Goal: Task Accomplishment & Management: Manage account settings

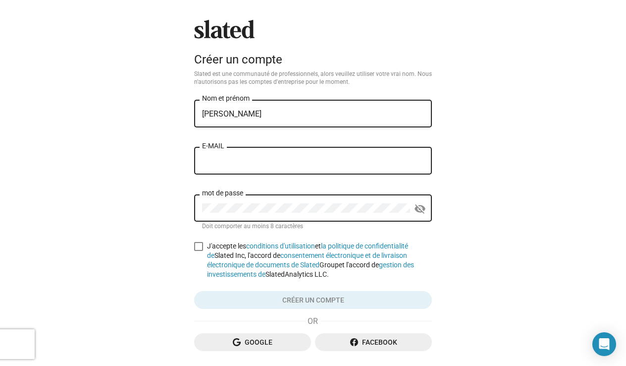
type input "Hamdane Anis"
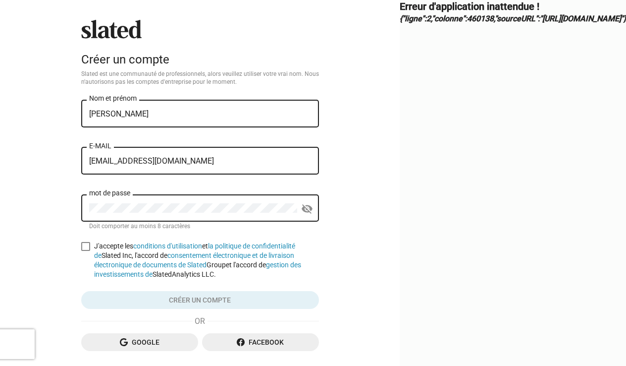
type input "[EMAIL_ADDRESS][DOMAIN_NAME]"
click at [163, 201] on div "mot de passe" at bounding box center [193, 206] width 208 height 29
click at [81, 249] on span at bounding box center [85, 246] width 9 height 9
click at [85, 251] on input "J'accepte les conditions d'utilisation et la politique de confidentialité de Sl…" at bounding box center [85, 251] width 0 height 0
checkbox input "true"
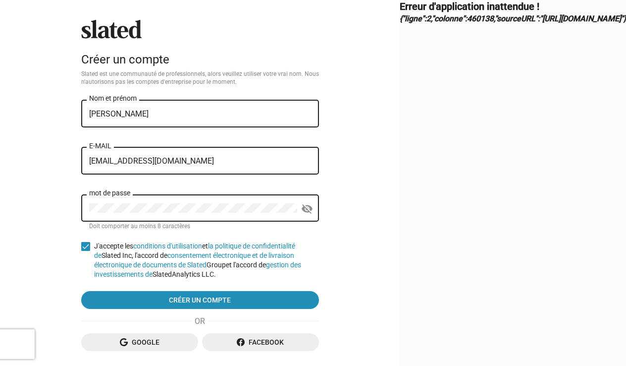
click at [301, 206] on mat-icon "visibility_off" at bounding box center [307, 208] width 12 height 15
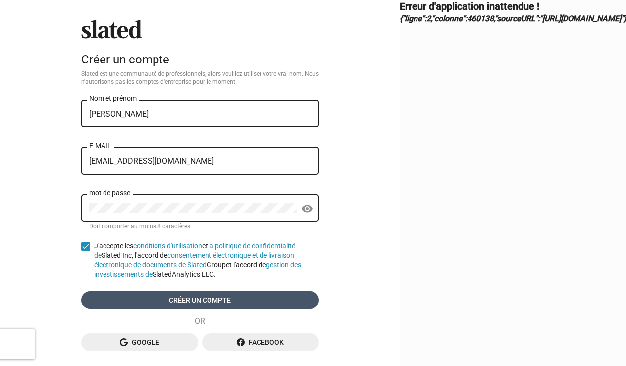
click at [142, 302] on span "Créer un compte" at bounding box center [200, 300] width 222 height 18
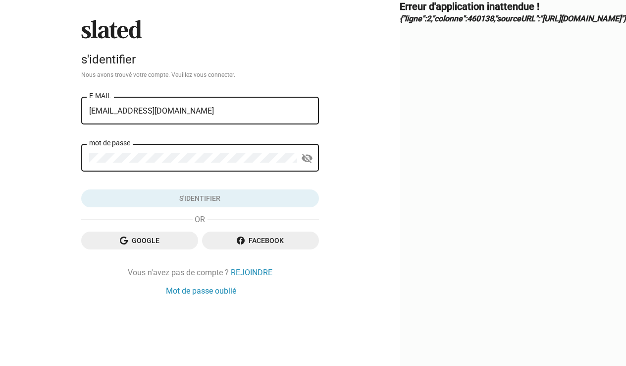
click at [164, 166] on div "mot de passe" at bounding box center [193, 156] width 208 height 29
click at [148, 198] on button "s'identifier" at bounding box center [200, 198] width 238 height 18
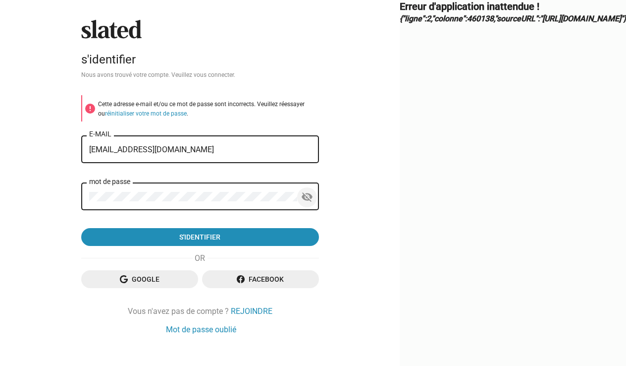
click at [301, 195] on mat-icon "visibility_off" at bounding box center [307, 196] width 12 height 15
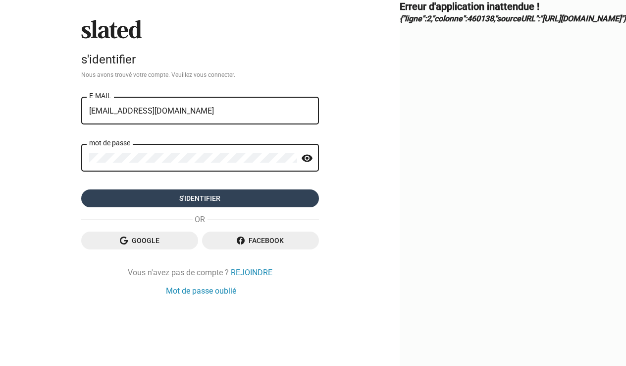
click at [89, 196] on span "s'identifier" at bounding box center [200, 198] width 222 height 18
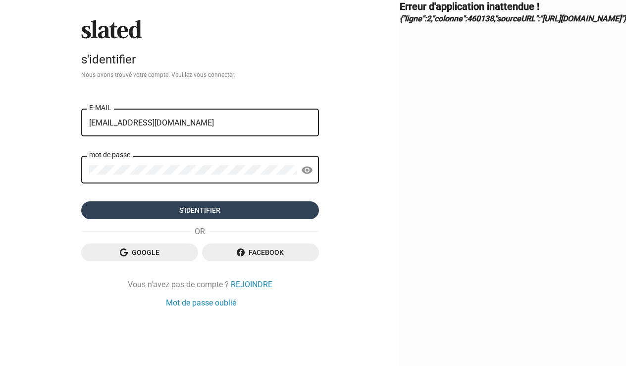
click at [109, 196] on form "error Cette adresse e-mail et/ou ce mot de passe sont incorrects. Veuillez rées…" at bounding box center [200, 157] width 238 height 124
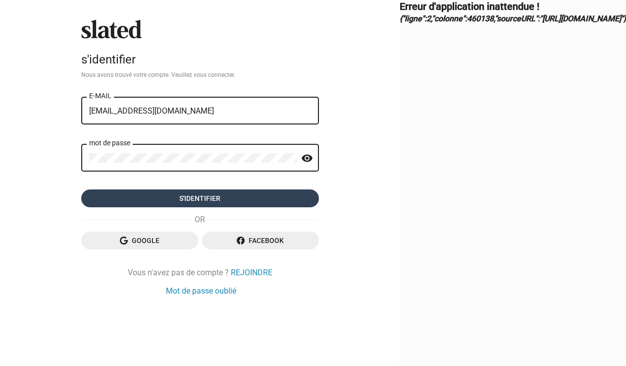
click at [148, 198] on button "s'identifier" at bounding box center [200, 198] width 238 height 18
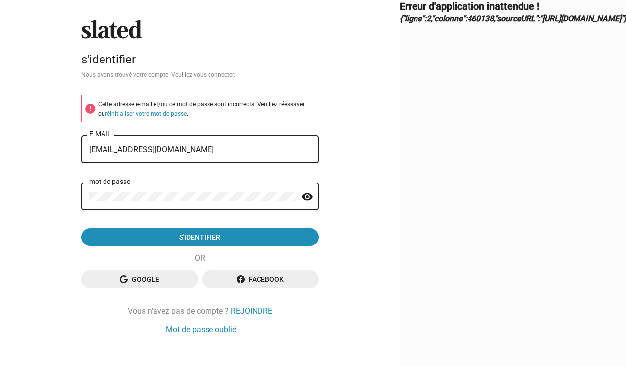
click at [139, 333] on div "Prévu s'identifier Nous avons trouvé votre compte. Veuillez vous connecter. err…" at bounding box center [200, 190] width 400 height 381
click at [166, 327] on link "Mot de passe oublié" at bounding box center [201, 329] width 70 height 10
click at [166, 331] on link "Mot de passe oublié" at bounding box center [201, 329] width 70 height 10
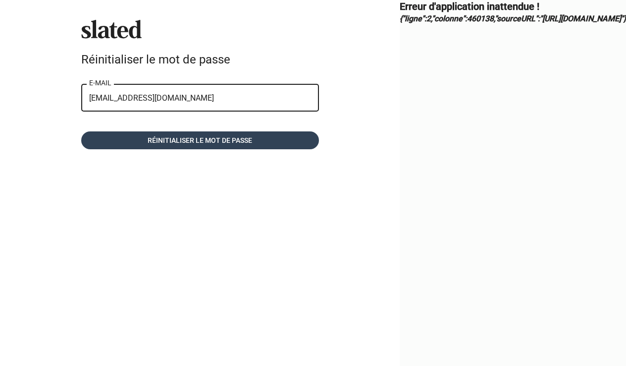
click at [208, 141] on span "Réinitialiser le mot de passe" at bounding box center [200, 140] width 222 height 18
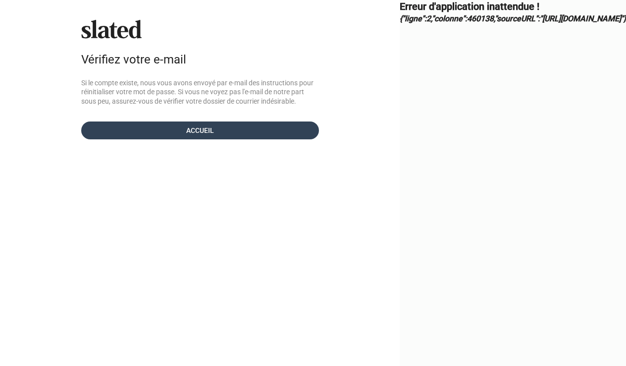
click at [211, 127] on span "accueil" at bounding box center [200, 130] width 222 height 18
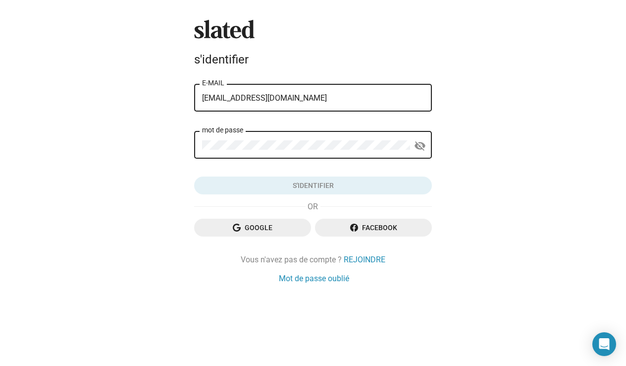
type input "[EMAIL_ADDRESS][DOMAIN_NAME]"
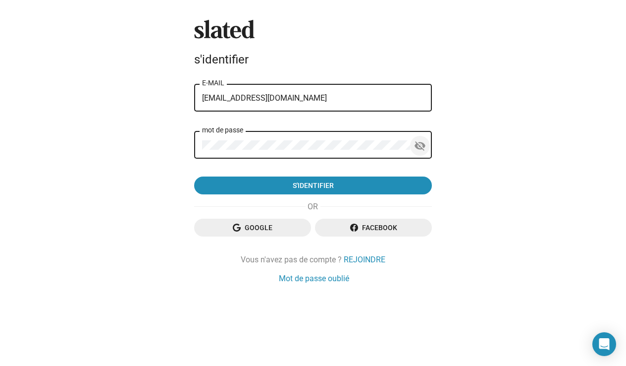
click at [423, 145] on mat-icon "visibility_off" at bounding box center [420, 145] width 12 height 15
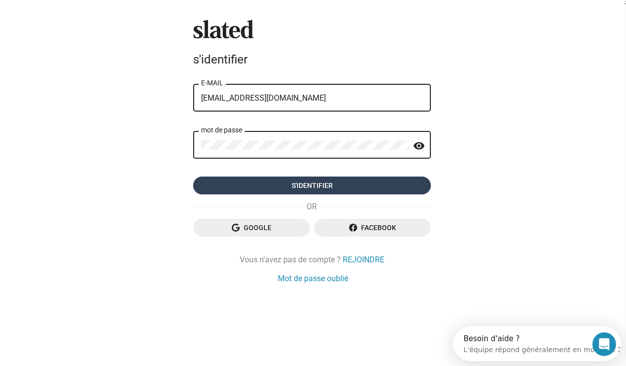
click at [231, 183] on span "s'identifier" at bounding box center [312, 185] width 222 height 18
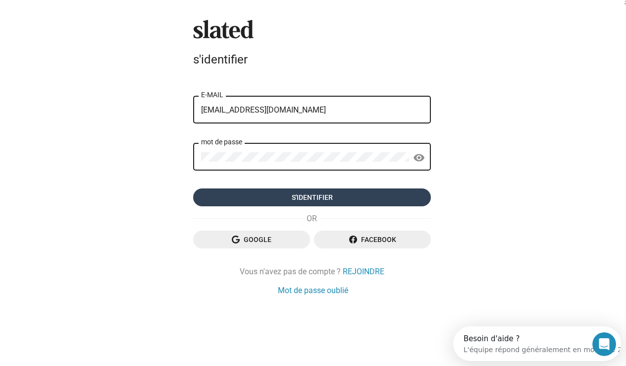
click at [263, 187] on form "error Cette adresse e-mail et/ou ce mot de passe sont incorrects. Veuillez rées…" at bounding box center [312, 144] width 238 height 124
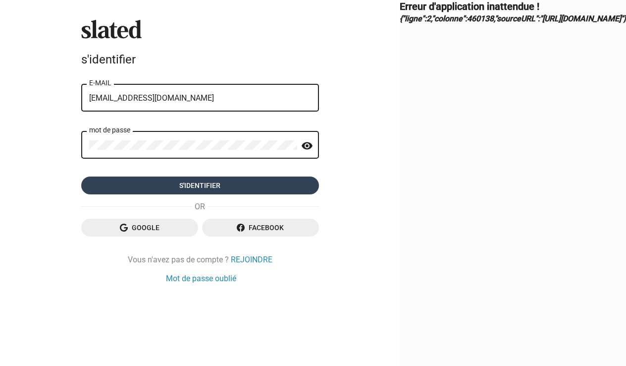
click at [148, 185] on button "s'identifier" at bounding box center [200, 185] width 238 height 18
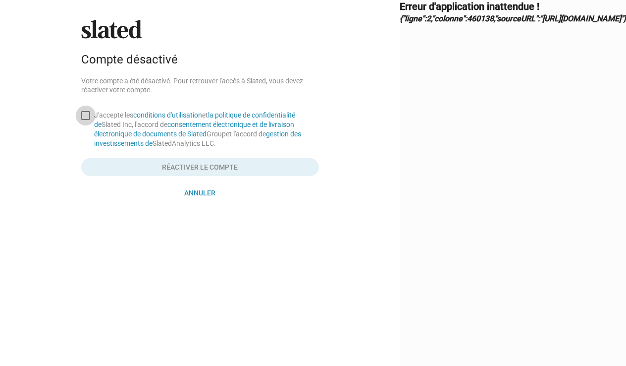
click at [81, 114] on span at bounding box center [85, 115] width 9 height 9
click at [85, 120] on input "J'accepte les conditions d'utilisation et la politique de confidentialité de Sl…" at bounding box center [85, 120] width 0 height 0
checkbox input "true"
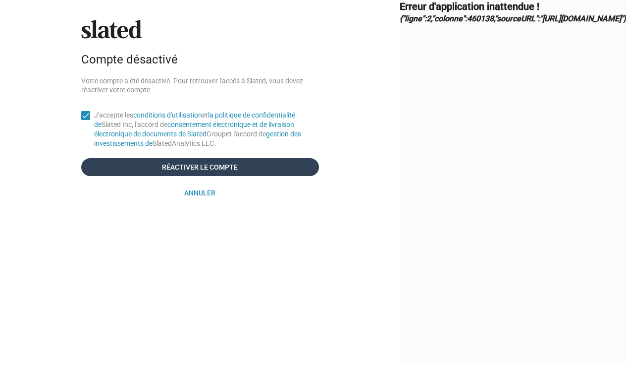
click at [130, 165] on span "RÉACTIVER LE COMPTE" at bounding box center [200, 167] width 222 height 18
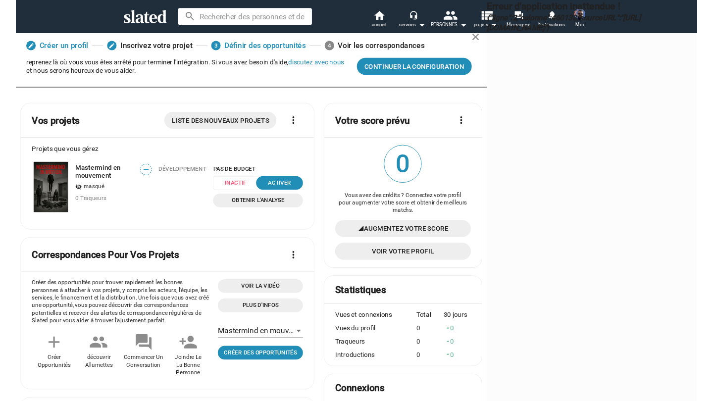
scroll to position [75, 0]
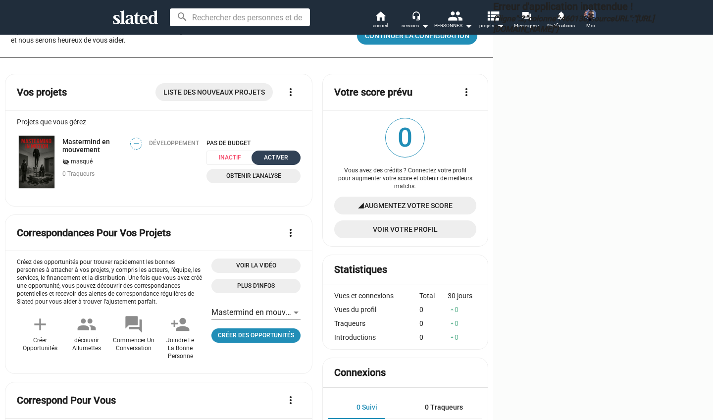
click at [258, 163] on div "ACTIVER" at bounding box center [276, 158] width 37 height 10
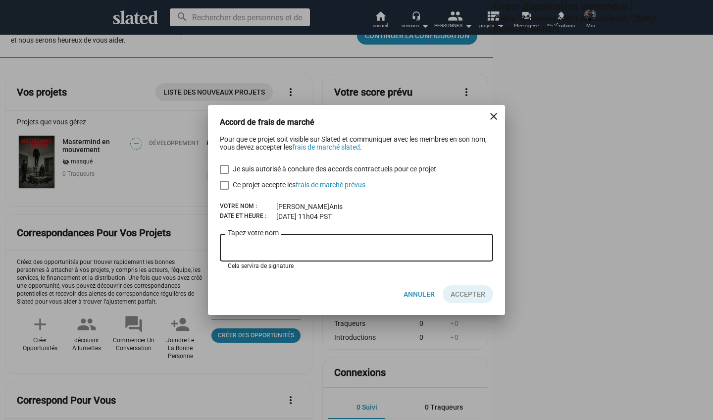
click at [271, 245] on input "Tapez votre nom" at bounding box center [357, 248] width 258 height 9
type input "Hamdane"
drag, startPoint x: 283, startPoint y: 228, endPoint x: 430, endPoint y: 228, distance: 147.2
click at [430, 228] on form "Pour que ce projet soit visible sur Slated et communiquer avec les membres en s…" at bounding box center [357, 204] width 274 height 138
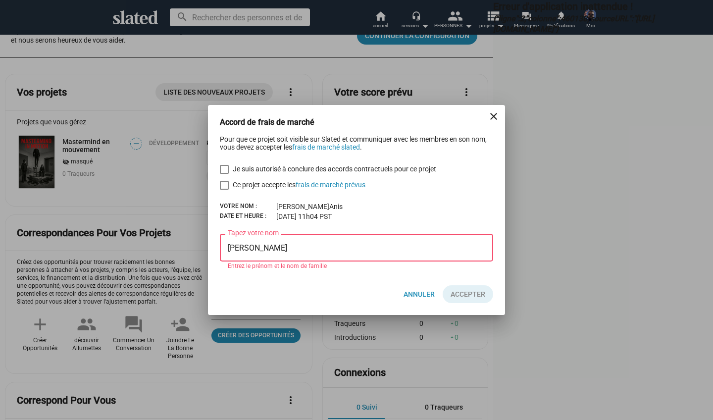
click at [226, 171] on span at bounding box center [224, 169] width 9 height 9
click at [224, 174] on input "Je suis autorisé à conclure des accords contractuels pour ce projet" at bounding box center [224, 174] width 0 height 0
checkbox input "true"
click at [226, 185] on span at bounding box center [224, 185] width 9 height 9
click at [224, 190] on input "Ce projet accepte les frais de marché prévus" at bounding box center [224, 190] width 0 height 0
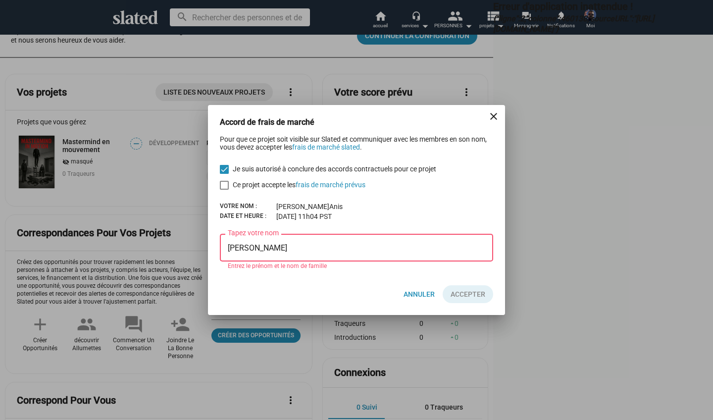
checkbox input "true"
click at [408, 251] on input "[PERSON_NAME]" at bounding box center [357, 248] width 258 height 9
drag, startPoint x: 408, startPoint y: 251, endPoint x: 453, endPoint y: 293, distance: 61.7
click at [453, 293] on button "Cliquez ici pour valider le formulaire" at bounding box center [468, 294] width 51 height 18
click at [404, 250] on input "[PERSON_NAME]" at bounding box center [357, 248] width 258 height 9
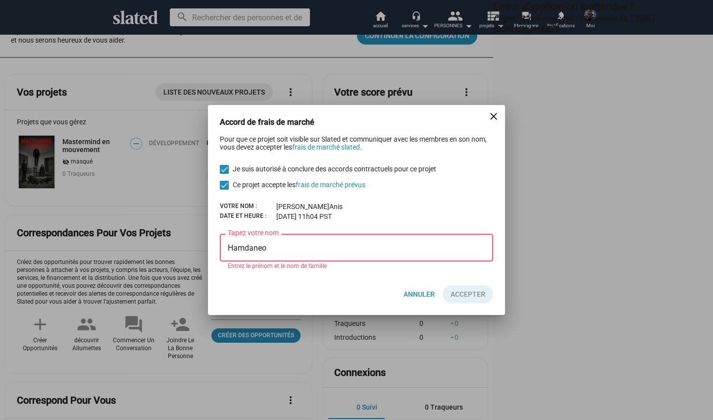
click at [473, 295] on button "Cliquez ici pour valider le formulaire" at bounding box center [468, 294] width 51 height 18
click at [468, 244] on input "Hamdaneo" at bounding box center [357, 248] width 258 height 9
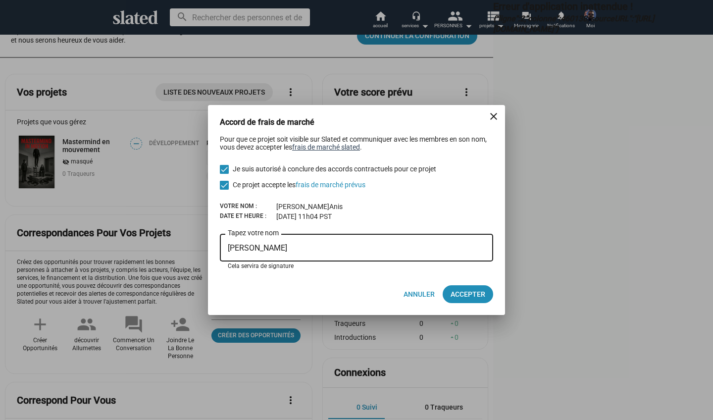
type input "HamDANE Anis"
click at [339, 149] on link "frais de marché slated" at bounding box center [326, 147] width 68 height 8
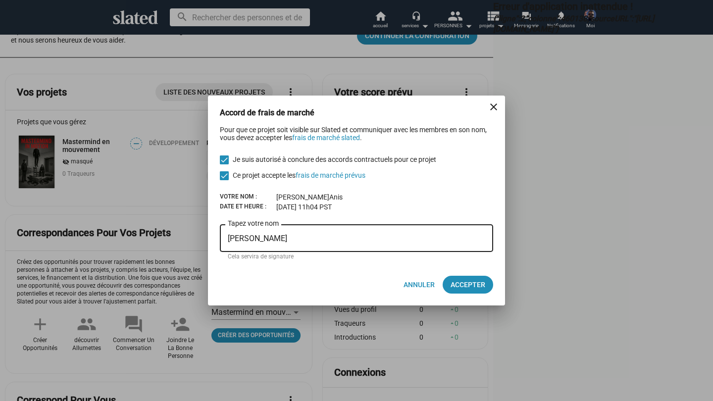
click at [495, 100] on button "close" at bounding box center [494, 107] width 20 height 20
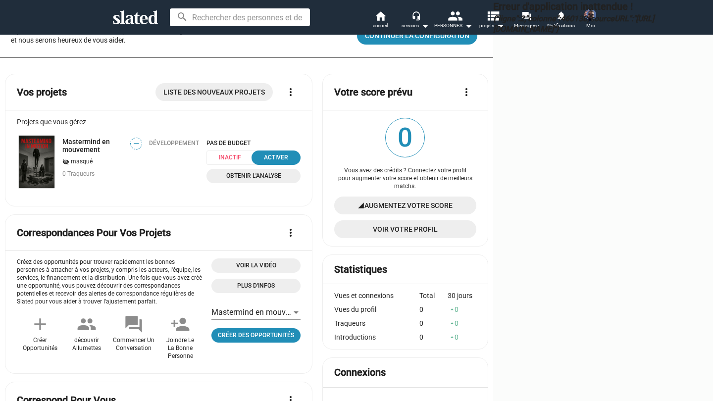
click at [493, 21] on h3 "{"ligne":2,"colonne":460138,"sourceURL":"https://js.intercomcdn.com/vendor.1513…" at bounding box center [603, 23] width 220 height 21
click at [493, 23] on h3 "{"ligne":2,"colonne":460138,"sourceURL":"https://js.intercomcdn.com/vendor.1513…" at bounding box center [603, 23] width 220 height 21
click at [493, 30] on div "Erreur d'application inattendue ! {"ligne":2,"colonne":460138,"sourceURL":"http…" at bounding box center [603, 200] width 220 height 401
click at [493, 27] on div "Erreur d'application inattendue ! {"ligne":2,"colonne":460138,"sourceURL":"http…" at bounding box center [603, 200] width 220 height 401
click at [493, 14] on h3 "{"ligne":2,"colonne":460138,"sourceURL":"https://js.intercomcdn.com/vendor.1513…" at bounding box center [603, 23] width 220 height 21
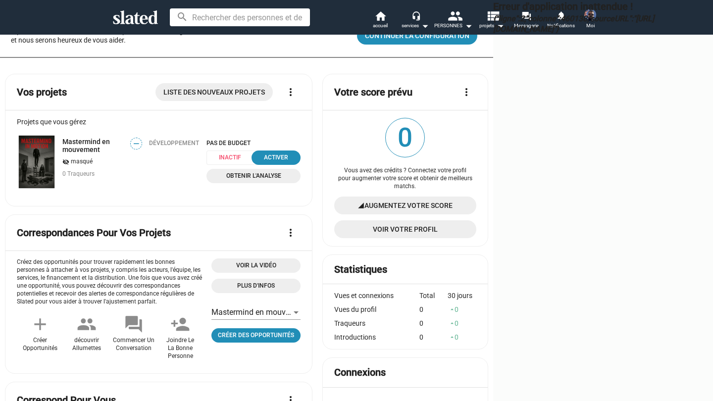
click at [497, 16] on h3 "{"ligne":2,"colonne":460138,"sourceURL":"https://js.intercomcdn.com/vendor.1513…" at bounding box center [603, 23] width 220 height 21
click at [497, 19] on h3 "{"ligne":2,"colonne":460138,"sourceURL":"https://js.intercomcdn.com/vendor.1513…" at bounding box center [603, 23] width 220 height 21
click at [501, 27] on div "Erreur d'application inattendue ! {"ligne":2,"colonne":460138,"sourceURL":"http…" at bounding box center [603, 200] width 220 height 401
click at [493, 27] on div "Erreur d'application inattendue ! {"ligne":2,"colonne":460138,"sourceURL":"http…" at bounding box center [603, 200] width 220 height 401
click at [493, 19] on h3 "{"ligne":2,"colonne":460138,"sourceURL":"https://js.intercomcdn.com/vendor.1513…" at bounding box center [603, 23] width 220 height 21
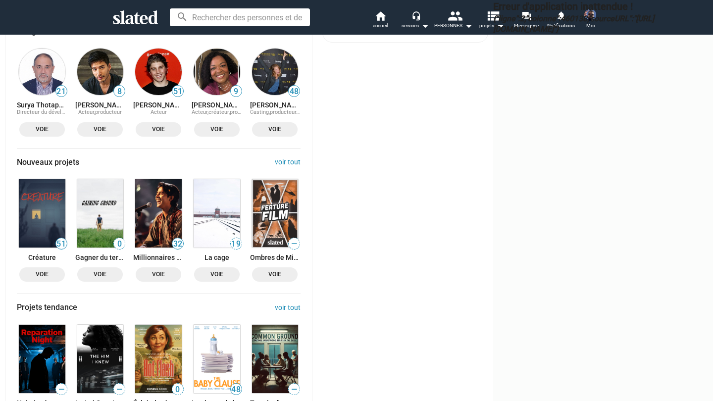
scroll to position [673, 0]
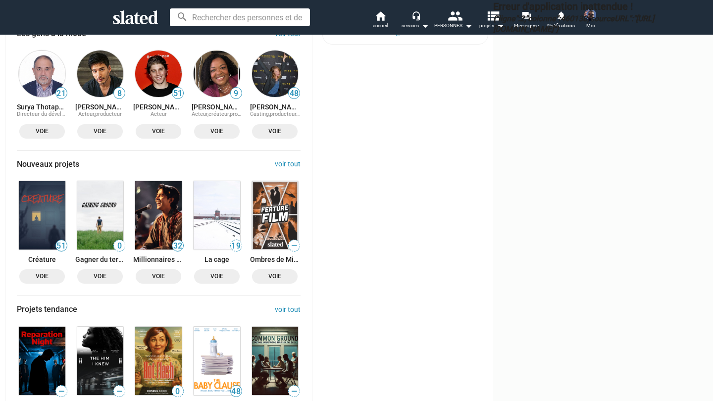
drag, startPoint x: 371, startPoint y: 248, endPoint x: 336, endPoint y: 153, distance: 101.3
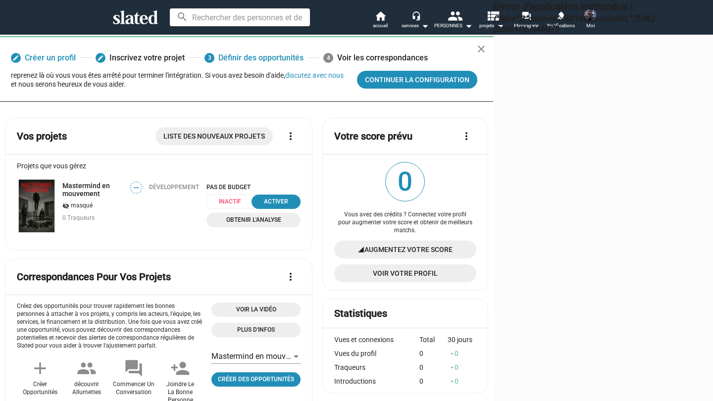
scroll to position [0, 0]
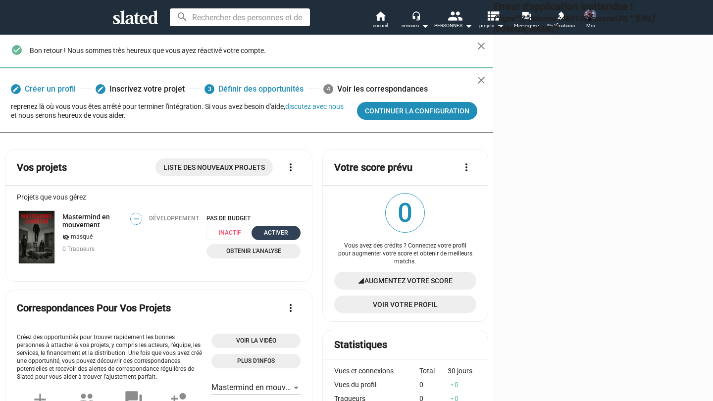
click at [258, 238] on div "ACTIVER" at bounding box center [276, 233] width 37 height 10
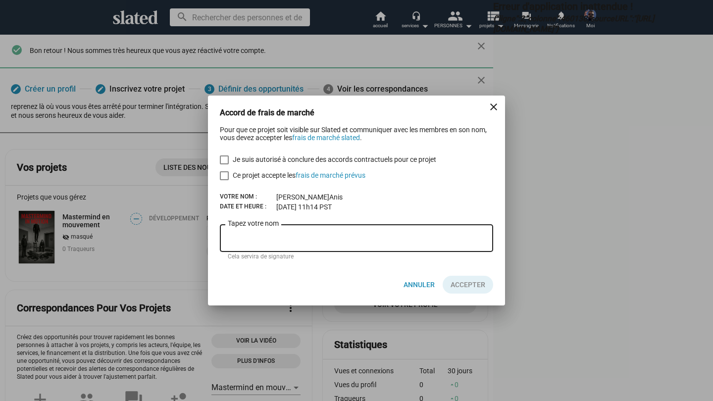
click at [483, 107] on mat-dialog-container "Accord de frais de marché close Pour que ce projet soit visible sur Slated et c…" at bounding box center [356, 201] width 297 height 211
click at [490, 104] on mat-icon "close" at bounding box center [494, 107] width 12 height 12
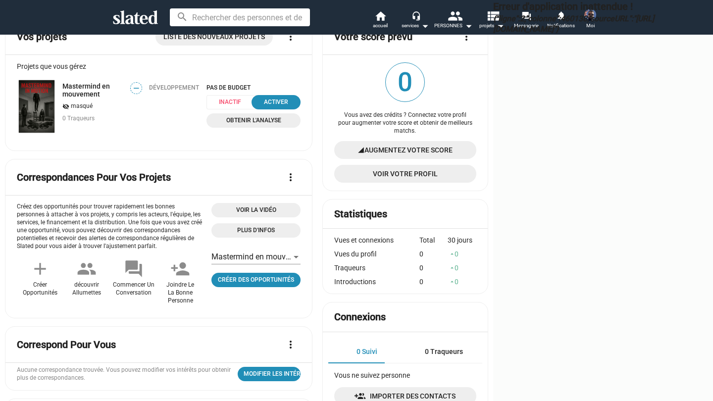
scroll to position [137, 0]
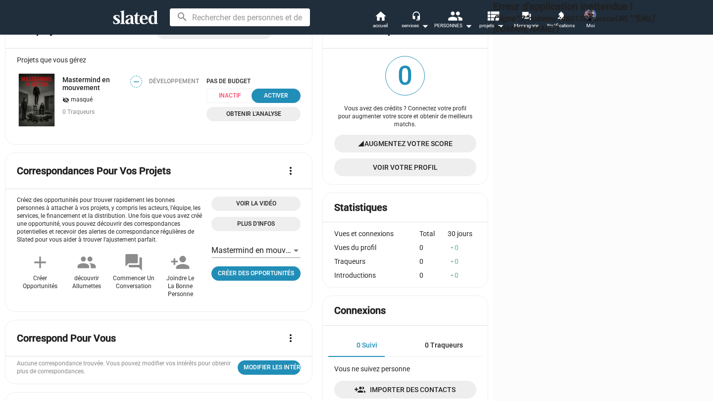
click at [213, 119] on span "OBTENIR L'ANALYSE" at bounding box center [254, 114] width 82 height 10
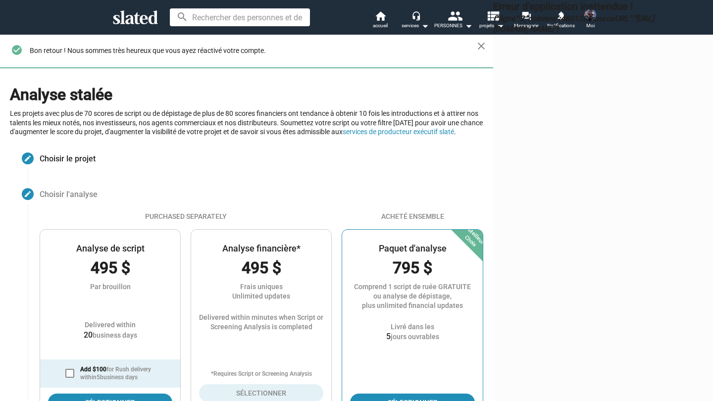
scroll to position [159, 0]
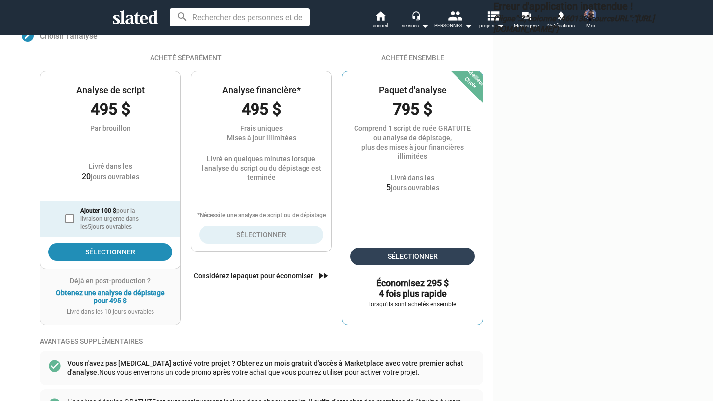
click at [358, 266] on span "Sélectionner" at bounding box center [412, 257] width 109 height 18
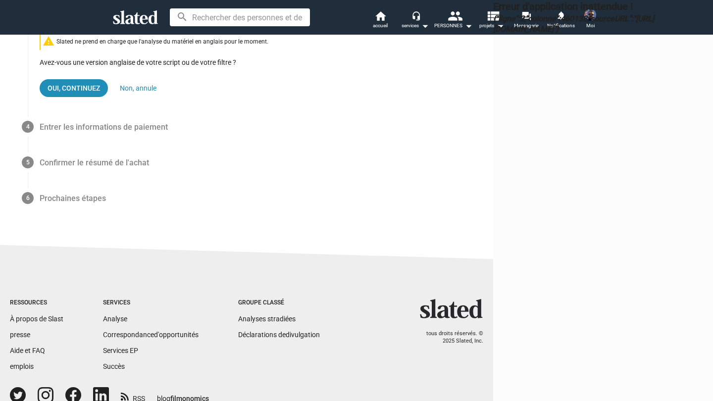
scroll to position [36, 0]
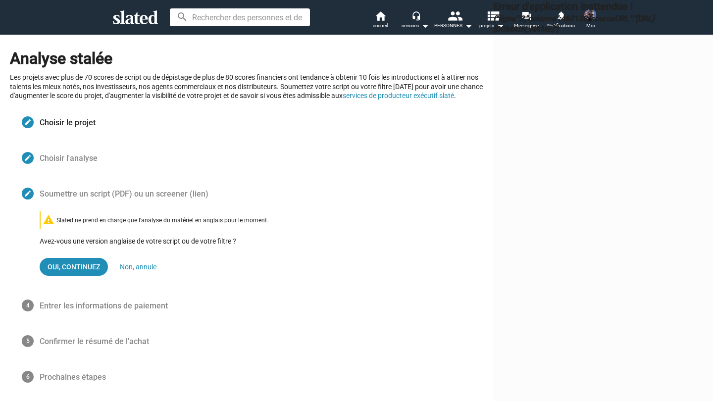
click at [89, 164] on span "Choisir l'analyse" at bounding box center [69, 157] width 58 height 11
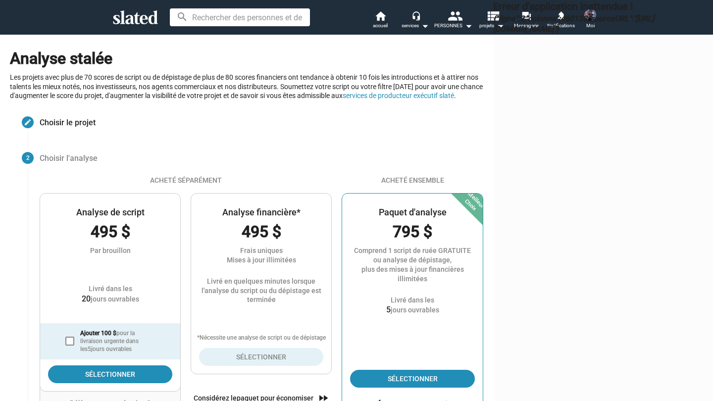
click at [79, 128] on span "Choisir le projet" at bounding box center [68, 121] width 56 height 11
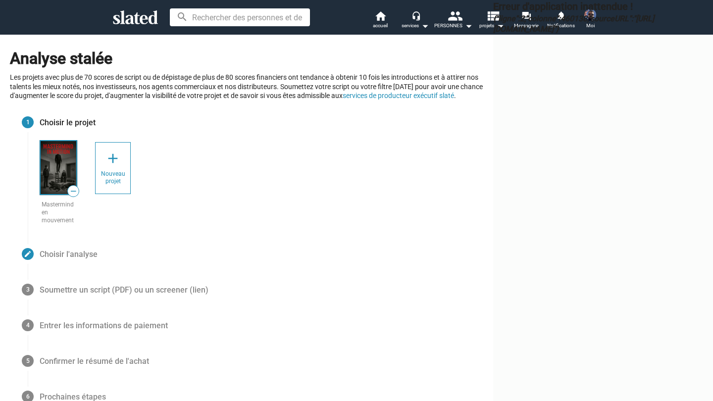
click at [79, 260] on span "Choisir l'analyse" at bounding box center [69, 253] width 58 height 11
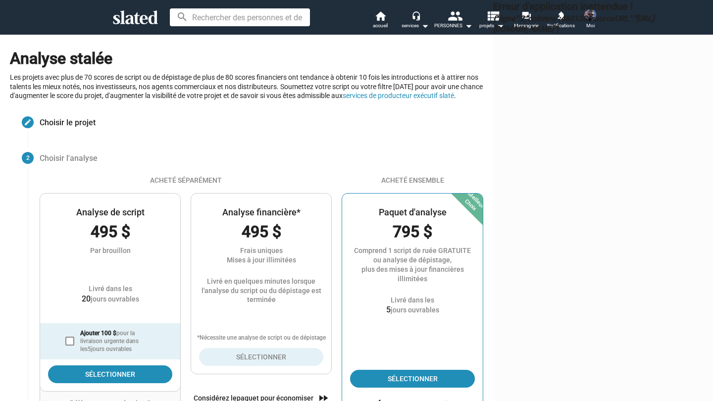
scroll to position [238, 0]
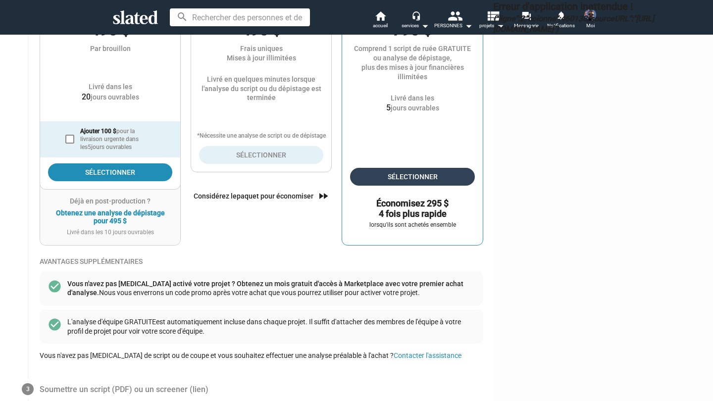
click at [358, 186] on span "Sélectionner" at bounding box center [412, 177] width 109 height 18
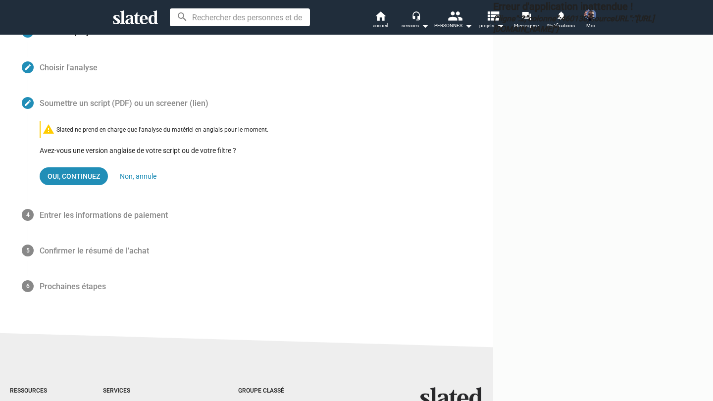
scroll to position [125, 0]
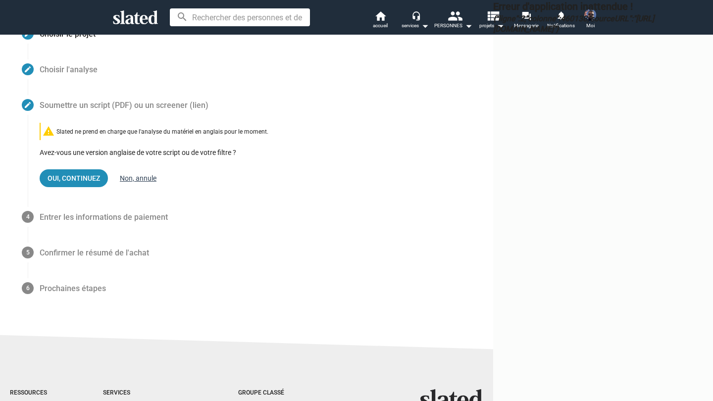
click at [123, 182] on link "Non, annule" at bounding box center [138, 178] width 37 height 8
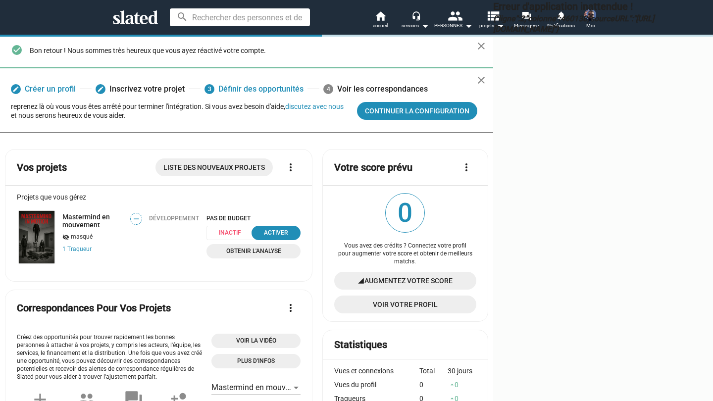
click at [213, 257] on span "OBTENIR L'ANALYSE" at bounding box center [254, 251] width 82 height 10
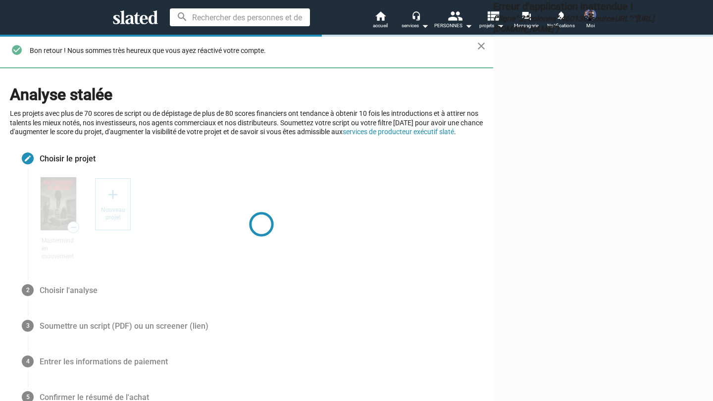
click at [156, 331] on span "Soumettre un script (PDF) ou un screener (lien)" at bounding box center [124, 325] width 169 height 11
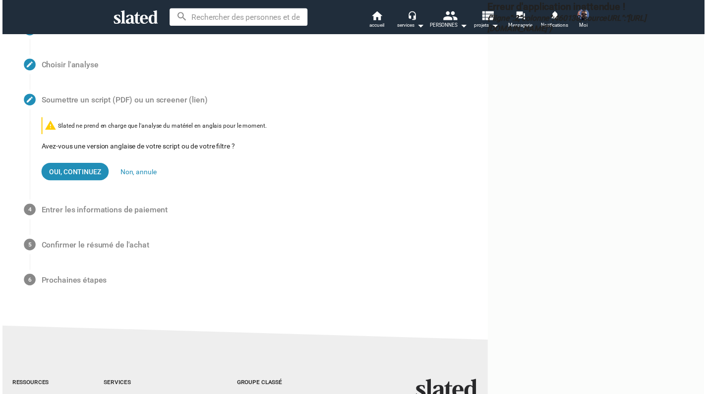
scroll to position [125, 0]
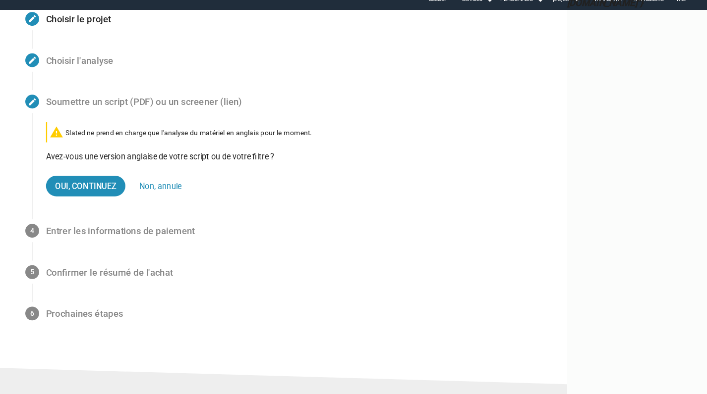
click at [100, 220] on mat-step-header "4 Entrer les informations de paiement" at bounding box center [244, 226] width 469 height 36
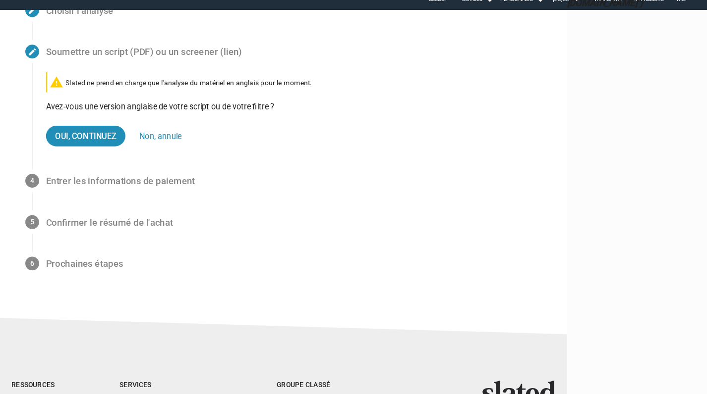
scroll to position [196, 0]
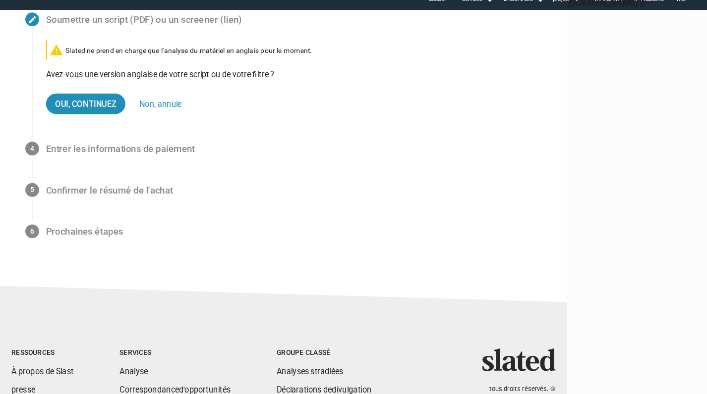
click at [132, 107] on div "OUI, CONTINUEZ Non, annule" at bounding box center [259, 116] width 439 height 18
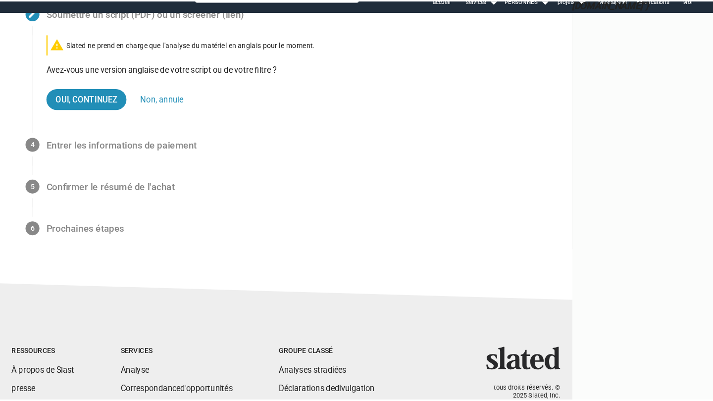
scroll to position [195, 0]
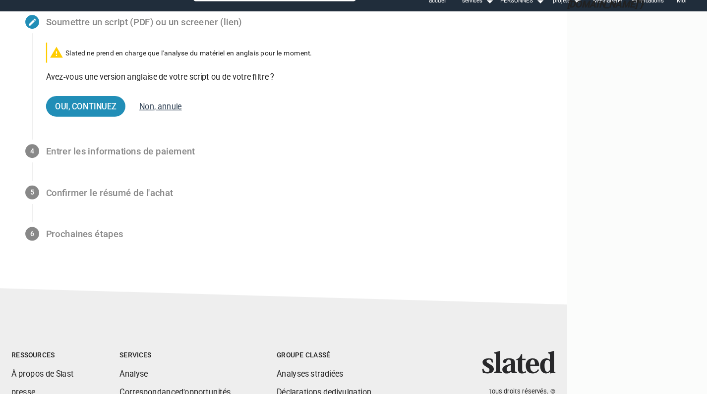
click at [141, 113] on link "Non, annule" at bounding box center [138, 117] width 37 height 8
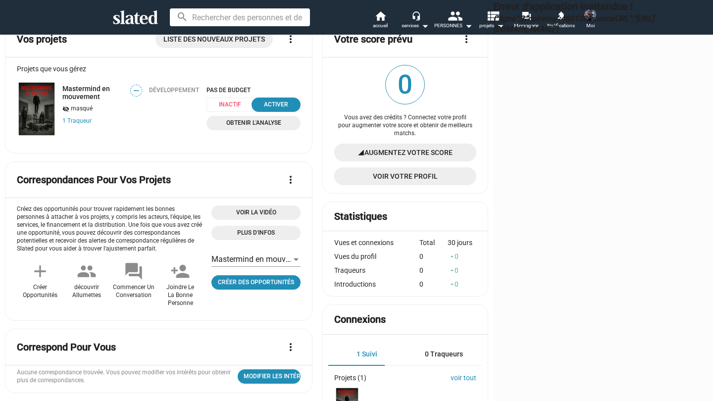
scroll to position [139, 0]
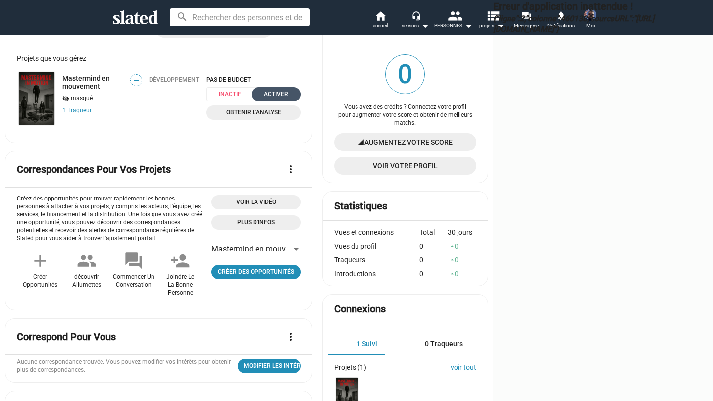
click at [258, 100] on div "ACTIVER" at bounding box center [276, 94] width 37 height 10
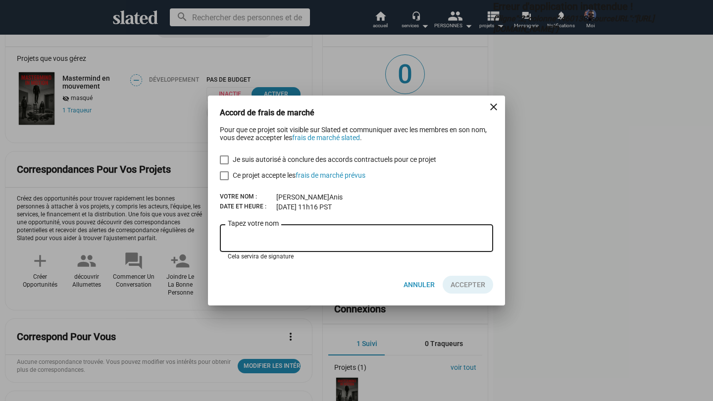
click at [253, 234] on input "Tapez votre nom" at bounding box center [357, 238] width 258 height 9
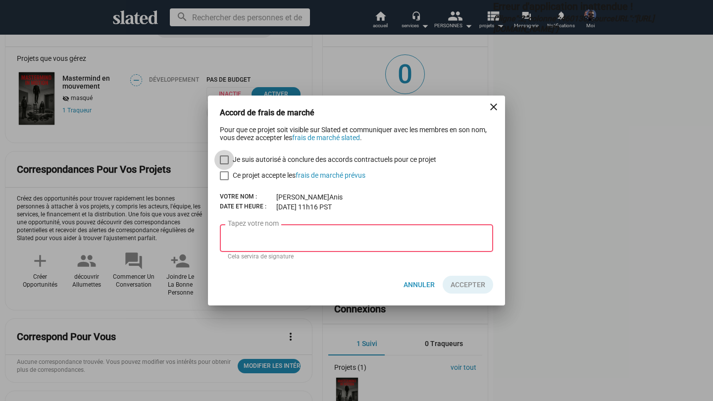
click at [245, 163] on span "Je suis autorisé à conclure des accords contractuels pour ce projet" at bounding box center [335, 160] width 204 height 12
click at [224, 164] on input "Je suis autorisé à conclure des accords contractuels pour ce projet" at bounding box center [224, 164] width 0 height 0
checkbox input "true"
click at [269, 245] on div "Tapez votre nom" at bounding box center [357, 237] width 258 height 29
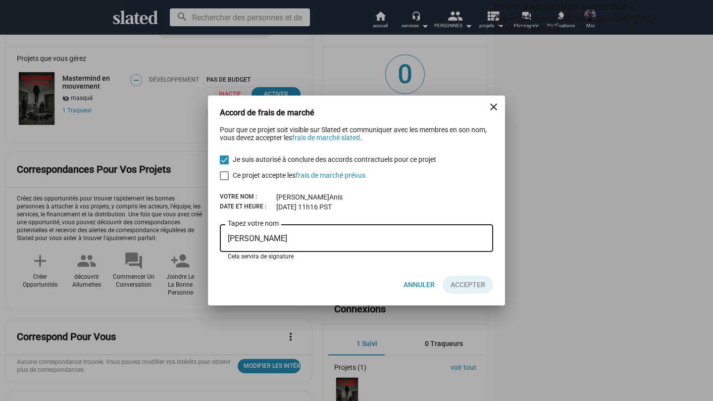
type input "HamDANE Anis"
click at [491, 283] on button "Cliquez ici pour valider le formulaire" at bounding box center [468, 285] width 51 height 18
click at [260, 174] on span "Ce projet accepte les frais de marché prévus" at bounding box center [299, 175] width 133 height 12
click at [224, 180] on input "Ce projet accepte les frais de marché prévus" at bounding box center [224, 180] width 0 height 0
checkbox input "true"
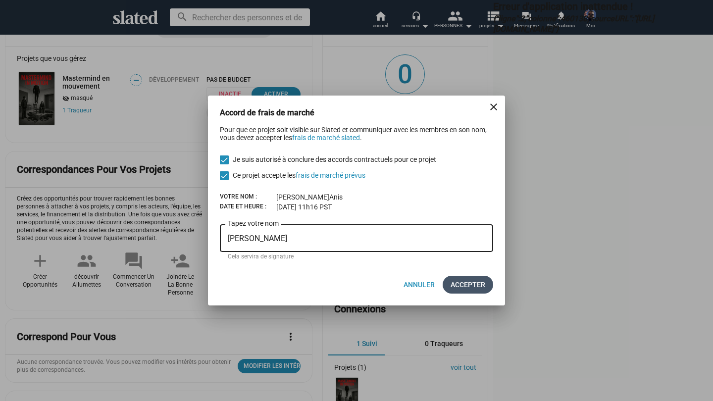
click at [480, 288] on span "Accepter" at bounding box center [468, 285] width 35 height 18
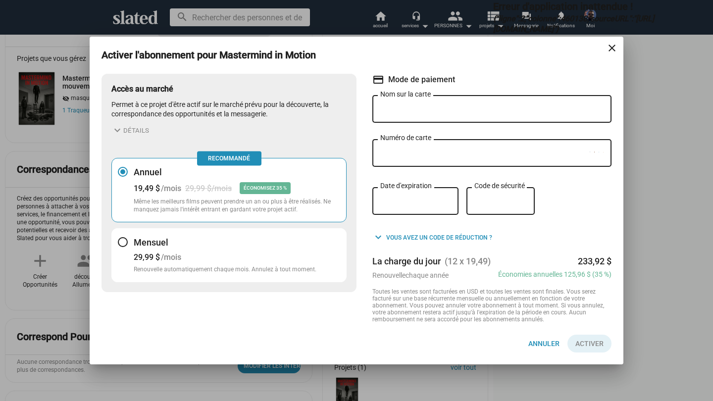
click at [261, 242] on h3 "Mensuel" at bounding box center [225, 243] width 183 height 12
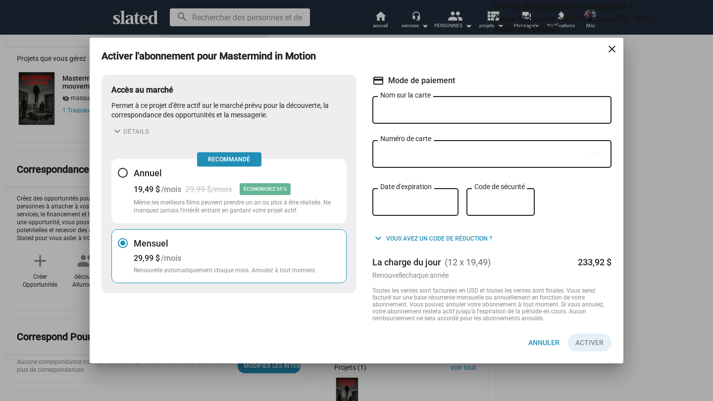
click at [213, 207] on p "Même les meilleurs films peuvent prendre un an ou plus à être réalisés. Ne manq…" at bounding box center [237, 207] width 207 height 16
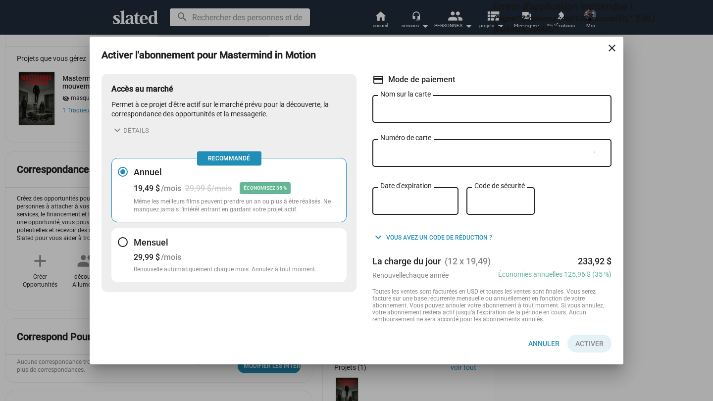
click at [212, 239] on h3 "Mensuel" at bounding box center [225, 243] width 183 height 12
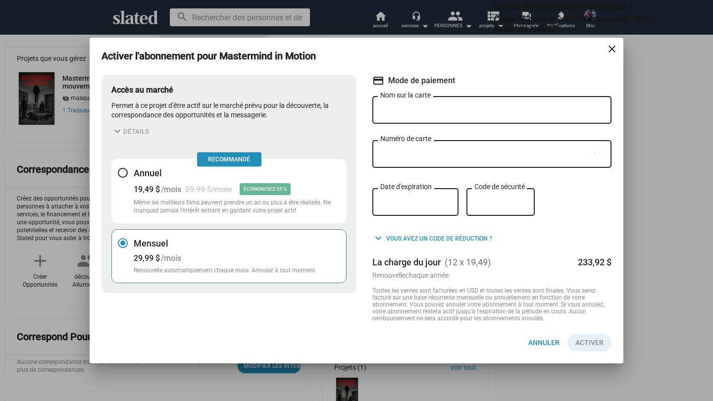
click at [207, 206] on p "Même les meilleurs films peuvent prendre un an ou plus à être réalisés. Ne manq…" at bounding box center [237, 207] width 207 height 16
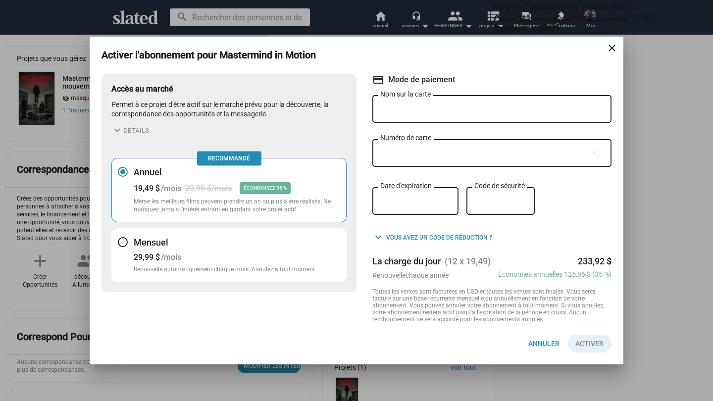
click at [203, 238] on h3 "Mensuel" at bounding box center [225, 243] width 183 height 12
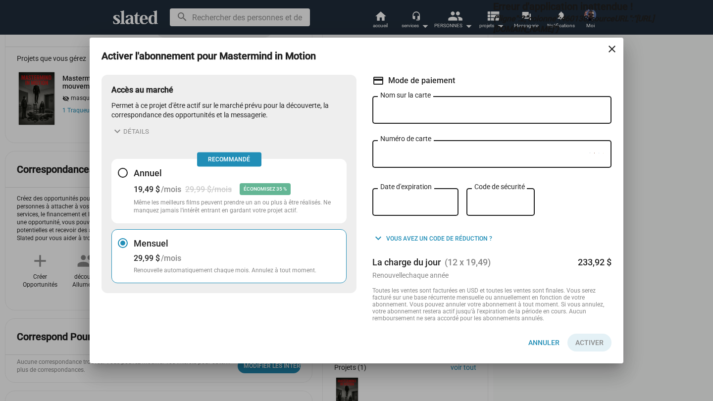
click at [291, 186] on div "19,49 $ /mois 29,99 $/mois ÉCONOMISEZ 35 %" at bounding box center [237, 189] width 207 height 12
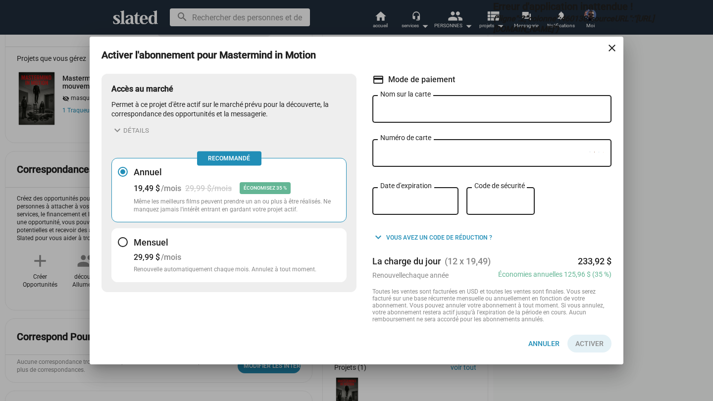
click at [280, 253] on div "29,99 $ /mois" at bounding box center [225, 257] width 183 height 9
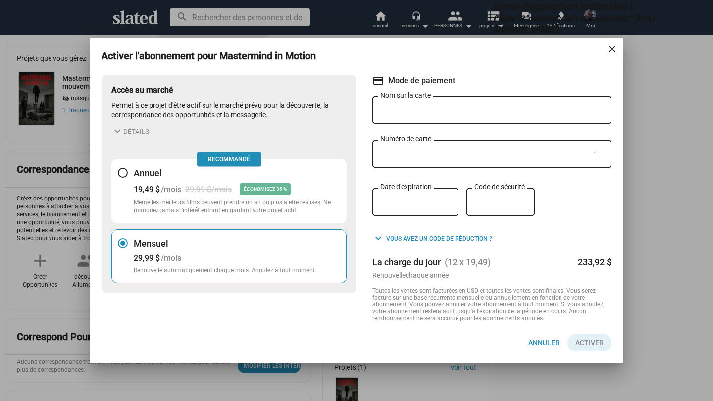
click at [286, 199] on p "Même les meilleurs films peuvent prendre un an ou plus à être réalisés. Ne manq…" at bounding box center [237, 207] width 207 height 16
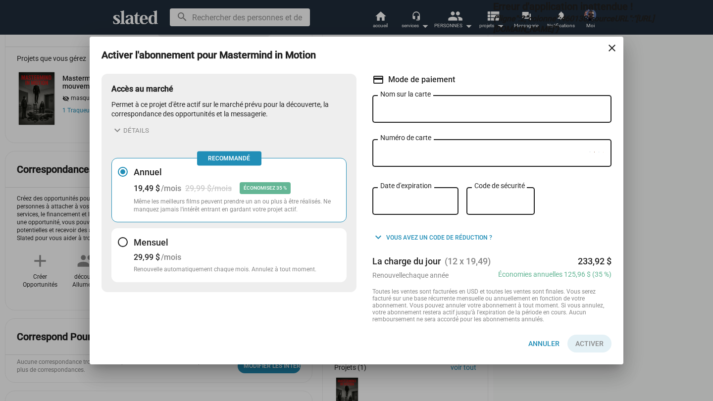
click at [286, 239] on h3 "Mensuel" at bounding box center [225, 243] width 183 height 12
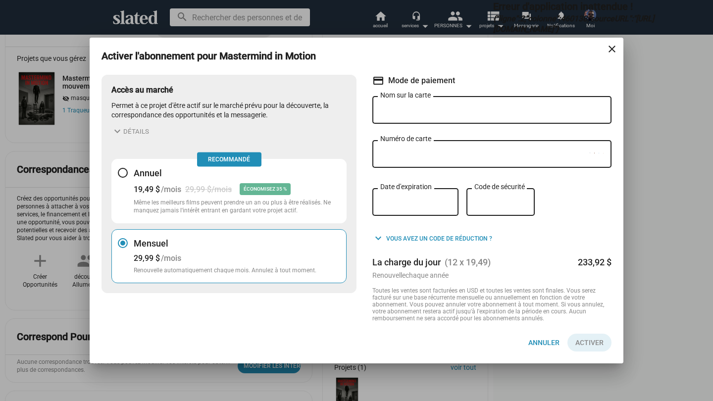
click at [287, 245] on h3 "Mensuel" at bounding box center [225, 244] width 183 height 12
drag, startPoint x: 287, startPoint y: 245, endPoint x: 339, endPoint y: 245, distance: 52.0
click at [294, 245] on h3 "Mensuel" at bounding box center [225, 244] width 183 height 12
click at [278, 199] on p "Même les meilleurs films peuvent prendre un an ou plus à être réalisés. Ne manq…" at bounding box center [237, 207] width 207 height 16
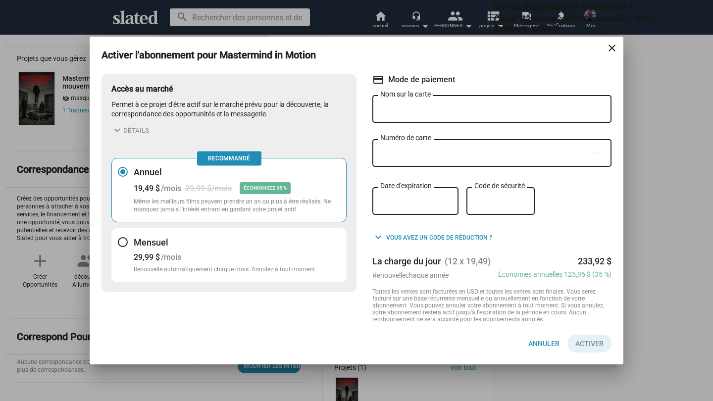
click at [123, 127] on button "expand_more détails" at bounding box center [130, 130] width 38 height 12
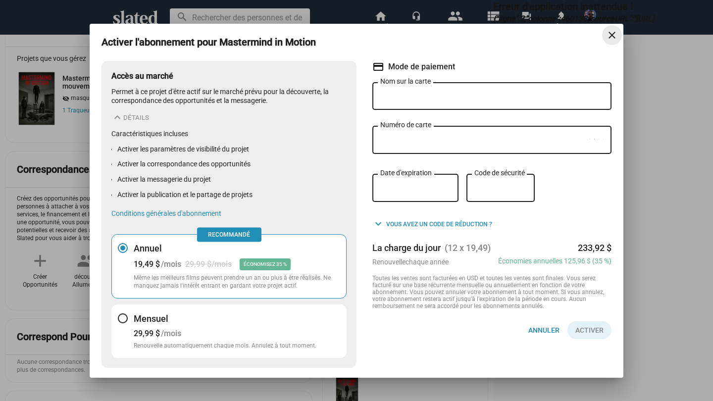
click at [611, 38] on mat-icon "close" at bounding box center [612, 35] width 12 height 12
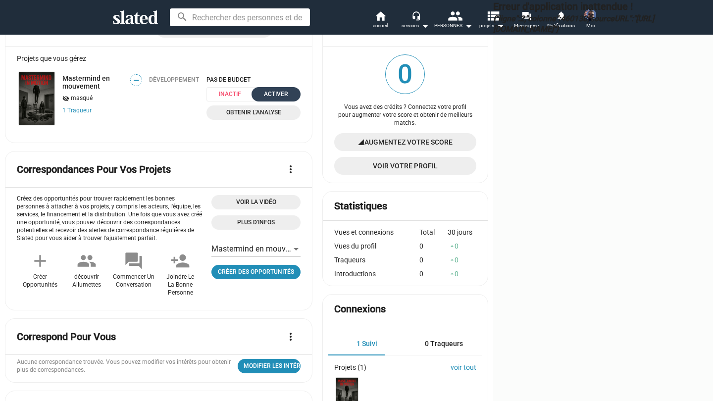
click at [258, 100] on div "ACTIVER" at bounding box center [276, 94] width 37 height 10
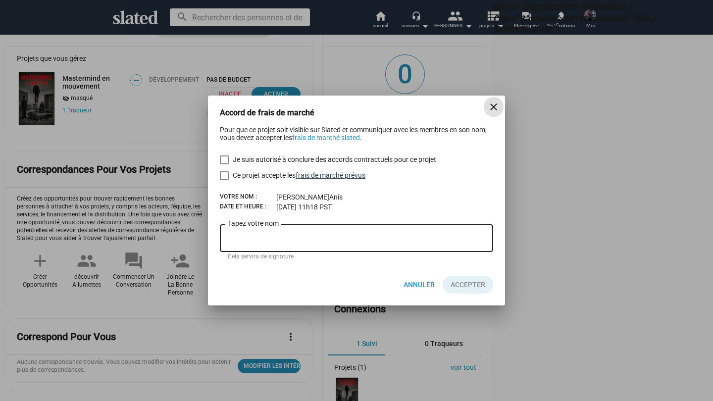
click at [328, 176] on link "frais de marché prévus" at bounding box center [331, 175] width 70 height 8
click at [228, 177] on span at bounding box center [224, 175] width 9 height 9
click at [224, 180] on input "Ce projet accepte les frais de marché prévus" at bounding box center [224, 180] width 0 height 0
checkbox input "true"
click at [228, 157] on span at bounding box center [224, 160] width 9 height 9
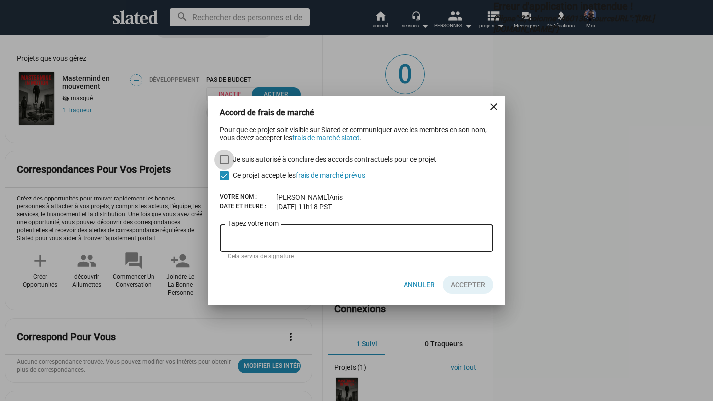
click at [224, 164] on input "Je suis autorisé à conclure des accords contractuels pour ce projet" at bounding box center [224, 164] width 0 height 0
checkbox input "true"
click at [242, 245] on div "Tapez votre nom" at bounding box center [357, 237] width 258 height 29
type input "HamDANE Anis"
click at [463, 281] on span "Accepter" at bounding box center [468, 285] width 35 height 18
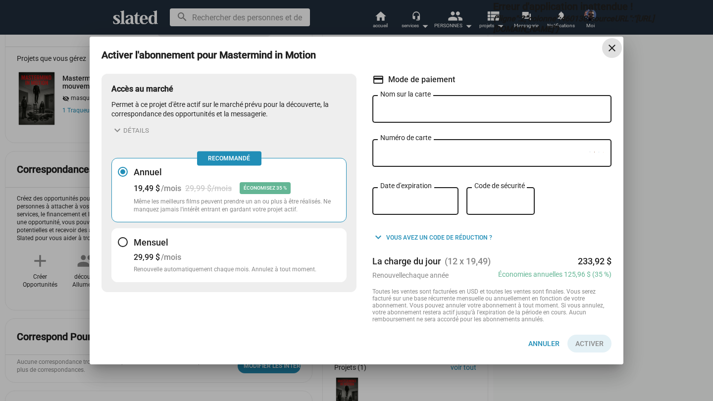
click at [305, 253] on div "29,99 $ /mois" at bounding box center [225, 257] width 183 height 9
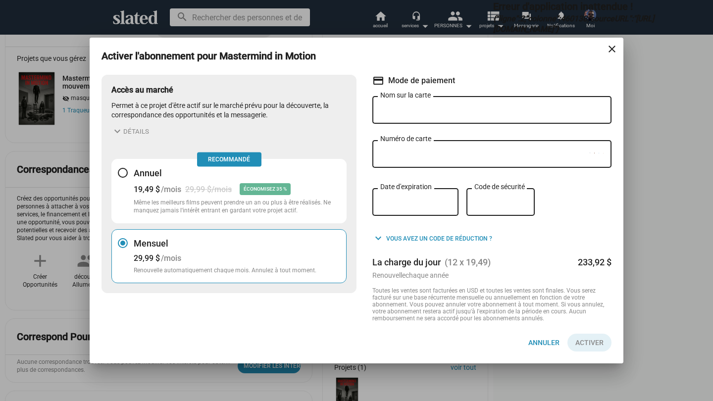
click at [305, 254] on div "29,99 $ /mois" at bounding box center [225, 258] width 183 height 9
click at [460, 107] on input "Nom sur la carte" at bounding box center [492, 110] width 223 height 9
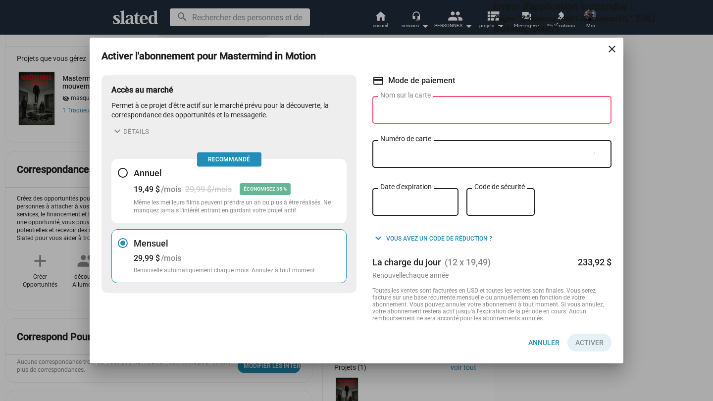
click at [525, 222] on div "Code de sécurité" at bounding box center [501, 208] width 68 height 41
click at [140, 127] on button "expand_more détails" at bounding box center [130, 131] width 38 height 12
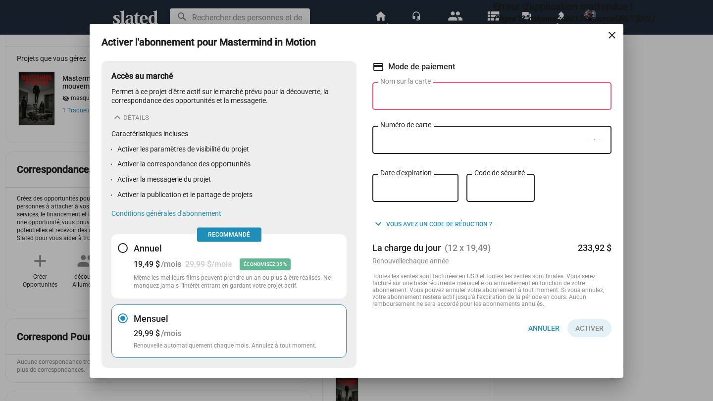
click at [155, 218] on div "Accès au marché Permet à ce projet d'être actif sur le marché prévu pour la déc…" at bounding box center [229, 215] width 255 height 308
click at [158, 215] on link "Conditions générales d'abonnement" at bounding box center [166, 214] width 110 height 8
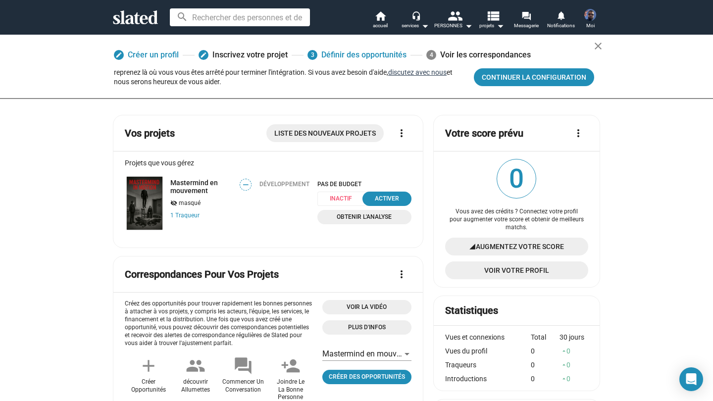
click at [411, 72] on button "discutez avec nous" at bounding box center [417, 72] width 58 height 8
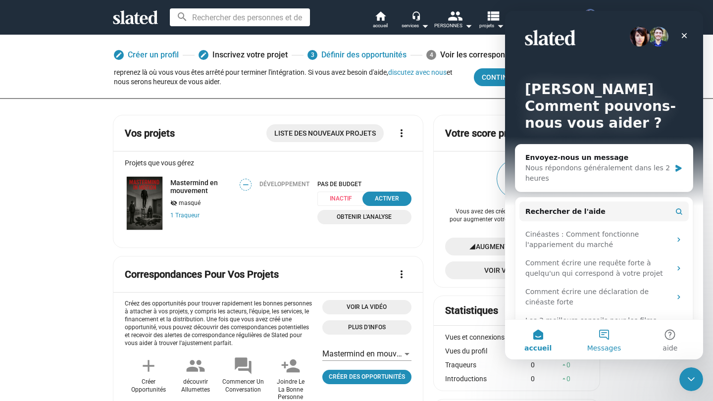
click at [597, 333] on button "Messages" at bounding box center [604, 340] width 66 height 40
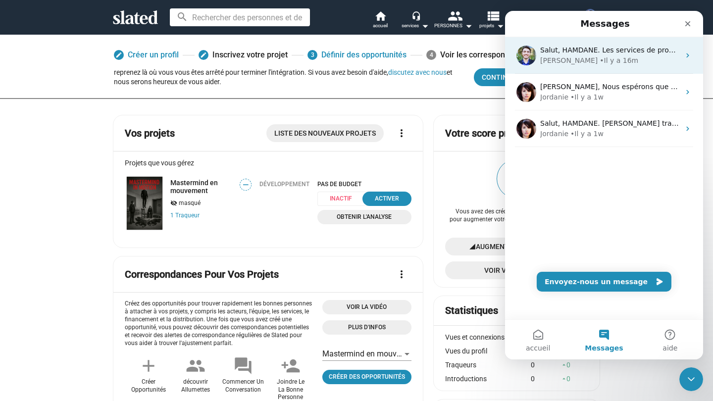
click at [626, 69] on div "Salut, HAMDANE. Les services de producteurs exécutifs de Slated peuvent accélér…" at bounding box center [604, 55] width 198 height 37
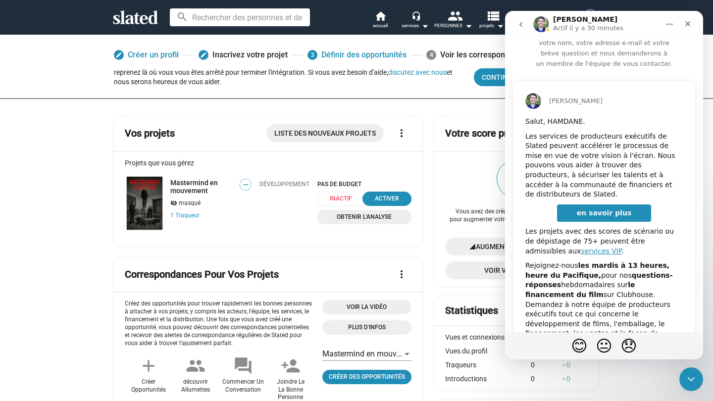
scroll to position [16, 0]
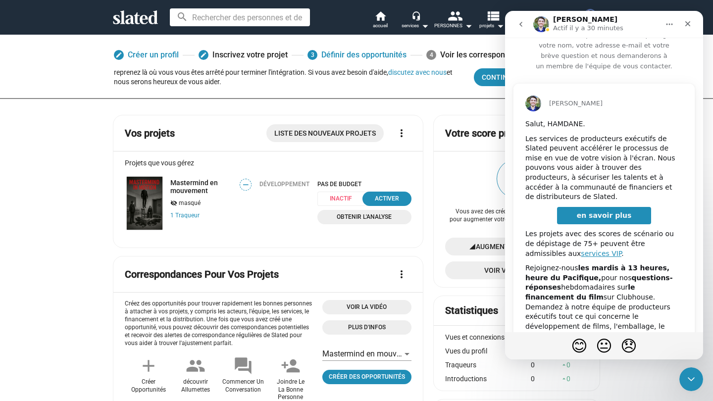
click at [528, 18] on button "Retour" at bounding box center [521, 24] width 19 height 19
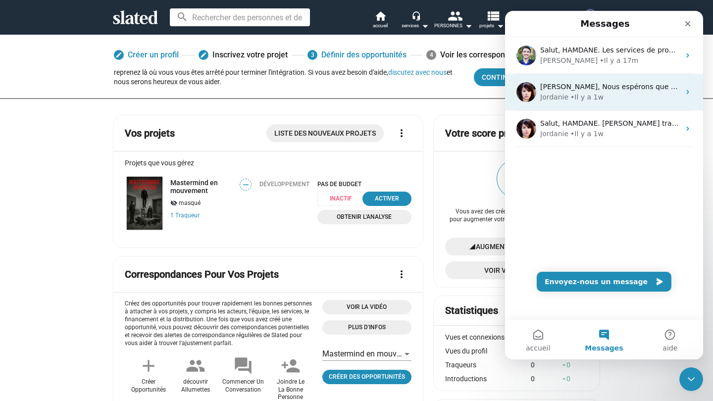
click at [581, 99] on div "• Il y a 1w" at bounding box center [587, 97] width 33 height 10
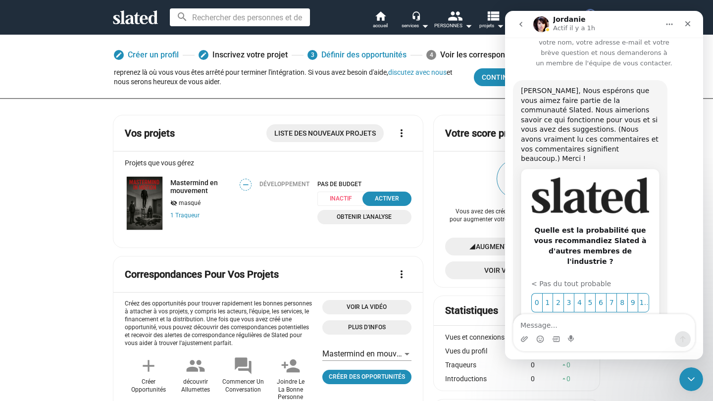
scroll to position [65, 0]
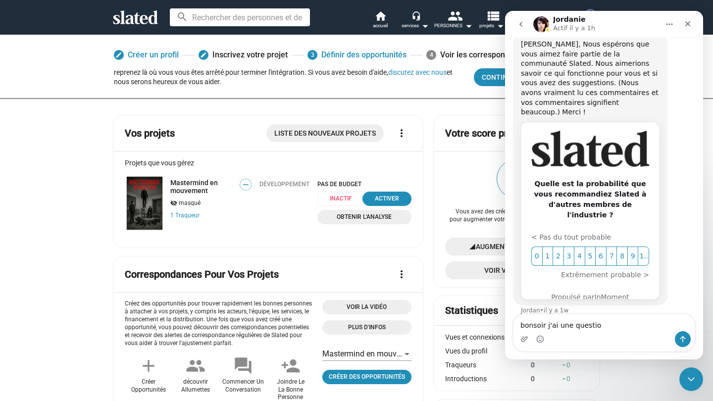
type textarea "bonsoir j'ai une question"
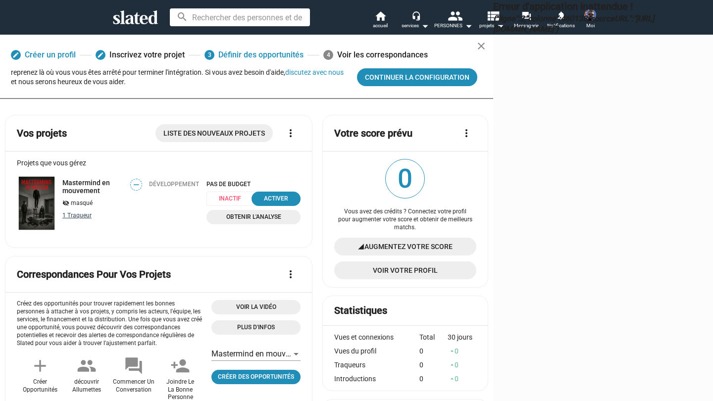
click at [71, 219] on link "1 Traqueur" at bounding box center [76, 215] width 29 height 7
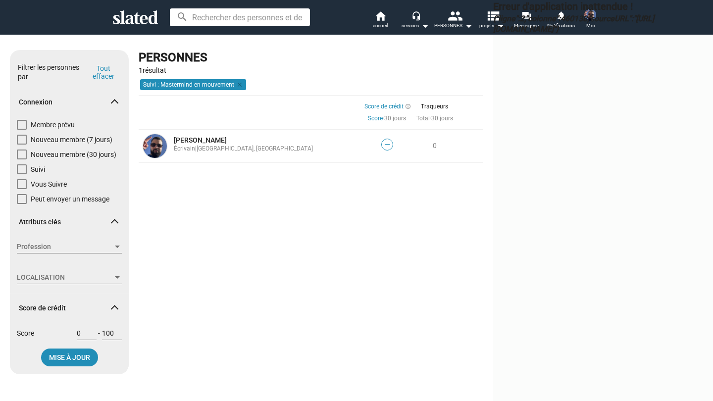
click at [157, 70] on span "1 résultat" at bounding box center [153, 70] width 28 height 8
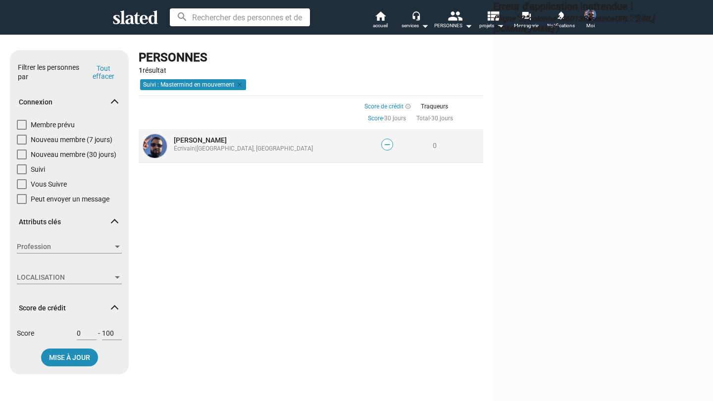
click at [364, 145] on div "—" at bounding box center [388, 146] width 48 height 33
click at [382, 144] on span "—" at bounding box center [387, 144] width 11 height 9
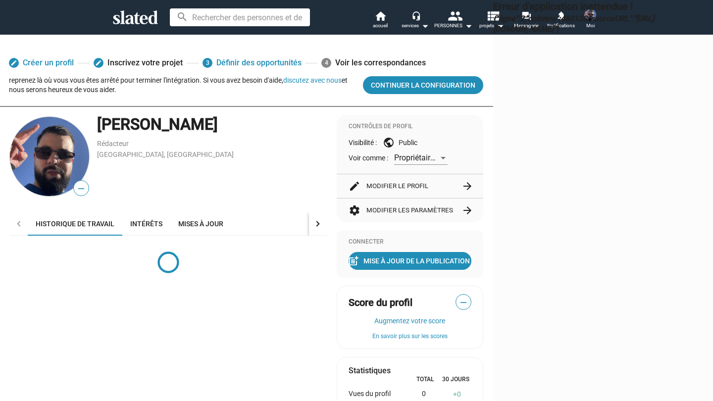
click at [394, 163] on span "Propriétaire (Vous)" at bounding box center [426, 157] width 65 height 9
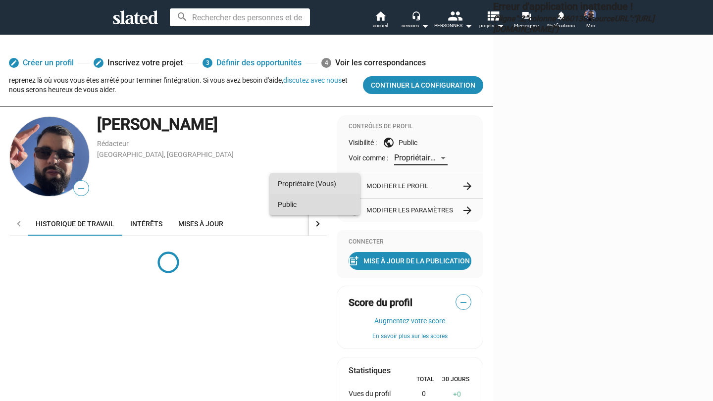
click at [299, 201] on span "Public" at bounding box center [315, 204] width 74 height 21
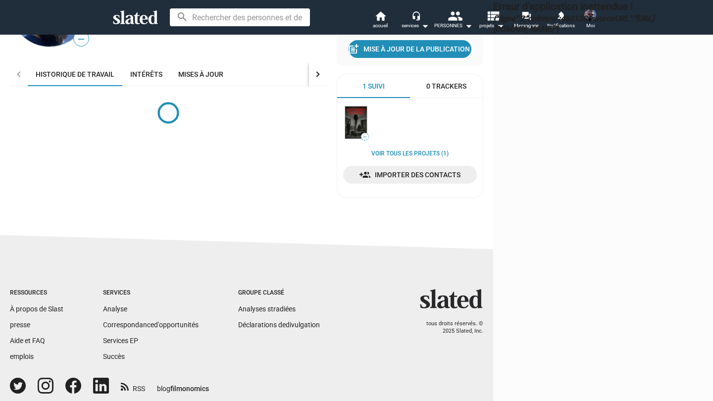
scroll to position [161, 0]
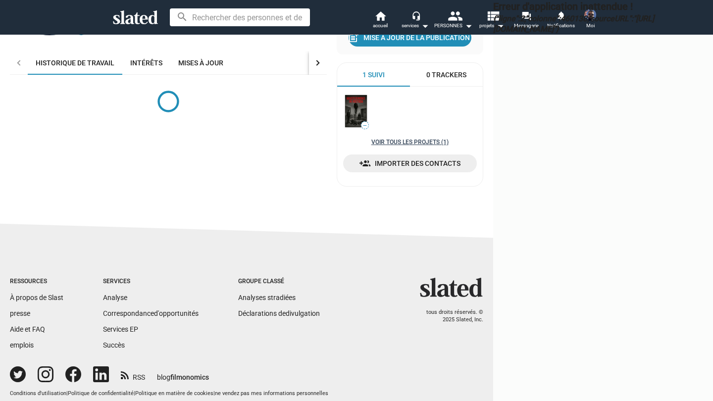
click at [372, 147] on link "VOIR TOUS LES PROJETS (1)" at bounding box center [410, 143] width 77 height 8
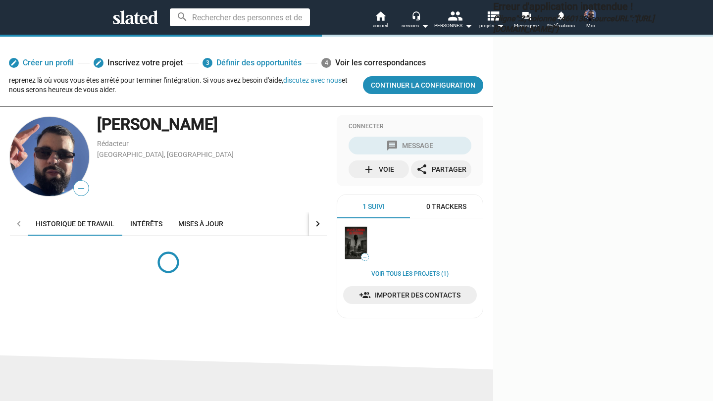
scroll to position [0, 0]
click at [493, 26] on div "Erreur d'application inattendue ! {"ligne":2,"colonne":460138,"sourceURL":"[URL…" at bounding box center [603, 200] width 220 height 401
click at [283, 84] on button "discutez avec nous" at bounding box center [312, 80] width 58 height 8
click at [109, 94] on div "reprenez là où vous vous êtes arrêté pour terminer l'intégration. Si vous avez …" at bounding box center [182, 85] width 346 height 18
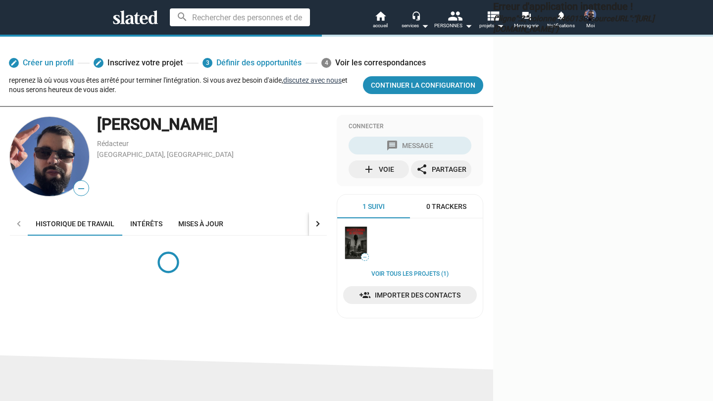
click at [283, 84] on button "discutez avec nous" at bounding box center [312, 80] width 58 height 8
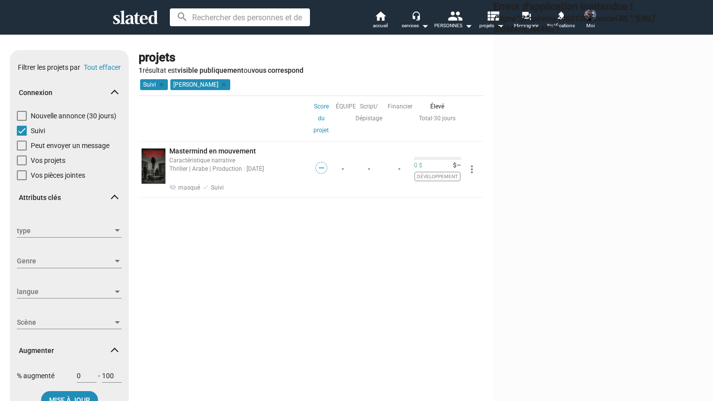
click at [493, 23] on div "Erreur d'application inattendue ! {"ligne":2,"colonne":460138,"sourceURL":"http…" at bounding box center [603, 200] width 220 height 401
click at [493, 26] on div "Erreur d'application inattendue ! {"ligne":2,"colonne":460138,"sourceURL":"http…" at bounding box center [603, 200] width 220 height 401
click at [493, 24] on div "Erreur d'application inattendue ! {"ligne":2,"colonne":460138,"sourceURL":"http…" at bounding box center [603, 200] width 220 height 401
click at [532, 31] on div "Erreur d'application inattendue ! {"ligne":2,"colonne":460138,"sourceURL":"http…" at bounding box center [603, 200] width 220 height 401
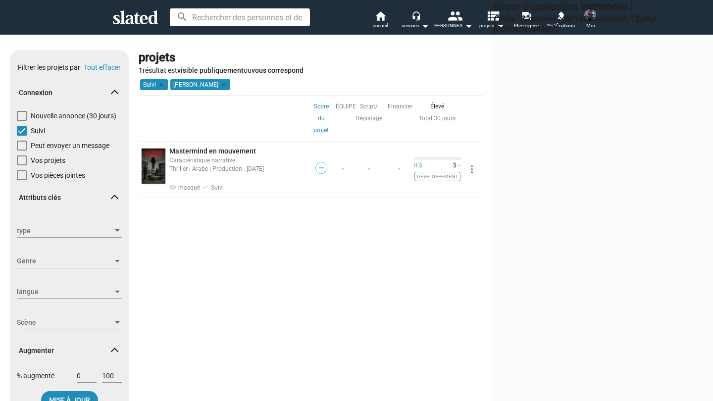
click at [553, 31] on div "Erreur d'application inattendue ! {"ligne":2,"colonne":460138,"sourceURL":"http…" at bounding box center [603, 200] width 220 height 401
click at [536, 25] on div "Erreur d'application inattendue ! {"ligne":2,"colonne":460138,"sourceURL":"http…" at bounding box center [603, 200] width 220 height 401
click at [522, 12] on h2 "Erreur d'application inattendue !" at bounding box center [603, 6] width 220 height 13
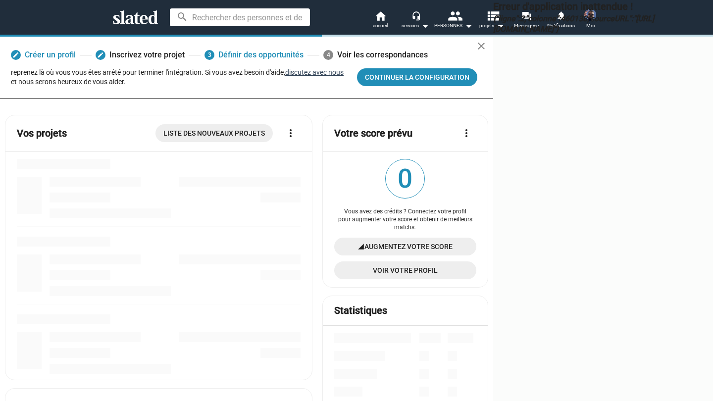
click at [285, 76] on button "discutez avec nous" at bounding box center [314, 72] width 58 height 8
click at [285, 139] on mat-icon "more_vert" at bounding box center [291, 133] width 12 height 12
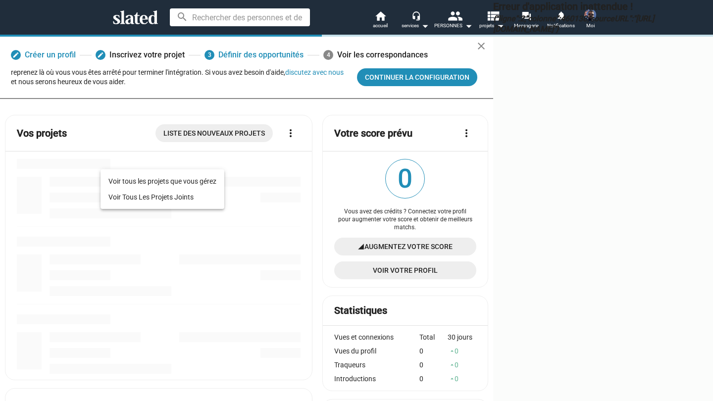
click at [214, 160] on div at bounding box center [356, 200] width 713 height 401
click at [285, 139] on mat-icon "more_vert" at bounding box center [291, 133] width 12 height 12
click at [416, 23] on div at bounding box center [356, 200] width 713 height 401
click at [285, 76] on button "discutez avec nous" at bounding box center [314, 72] width 58 height 8
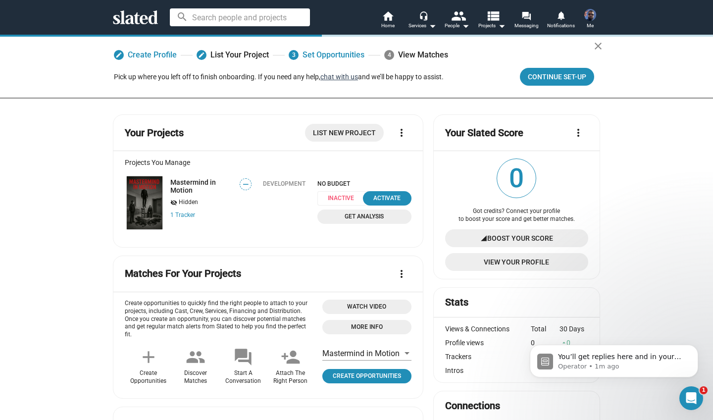
click at [340, 76] on button "chat with us" at bounding box center [340, 77] width 38 height 8
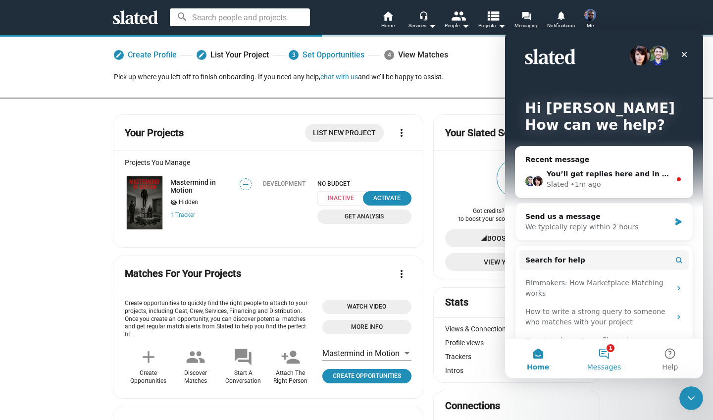
click at [597, 353] on button "1 Messages" at bounding box center [604, 359] width 66 height 40
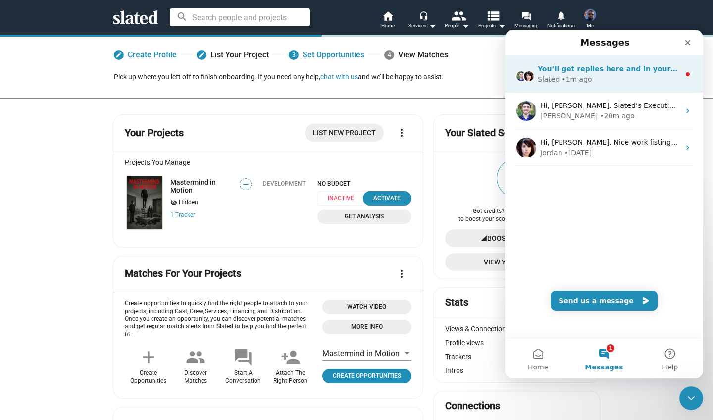
click at [562, 74] on div "You’ll get replies here and in your email: ✉️ [EMAIL_ADDRESS][DOMAIN_NAME] Our …" at bounding box center [609, 69] width 142 height 10
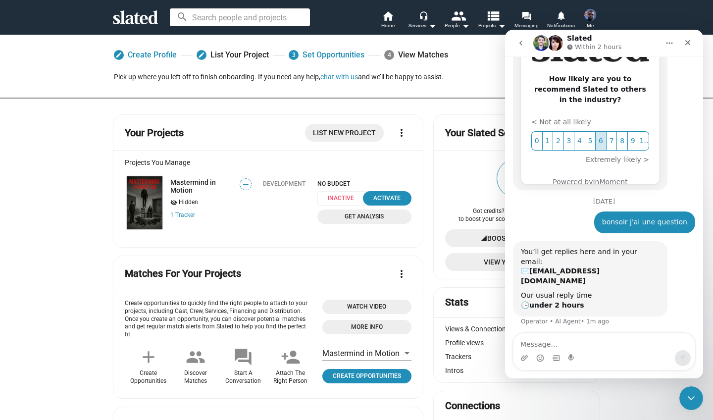
scroll to position [168, 0]
click at [581, 333] on textarea "Message…" at bounding box center [604, 341] width 181 height 17
type textarea "I"
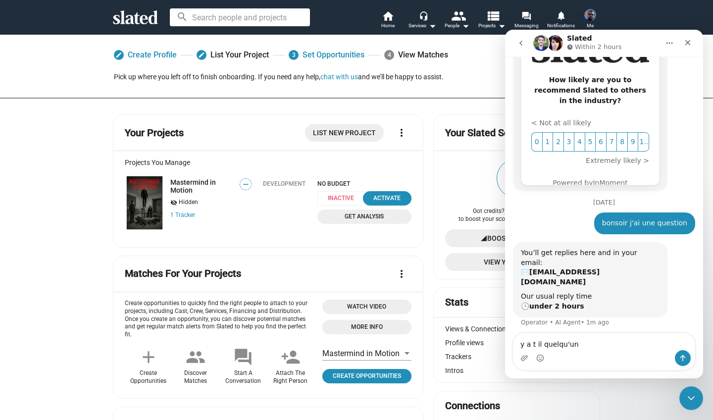
type textarea "y a t il quelqu'un"
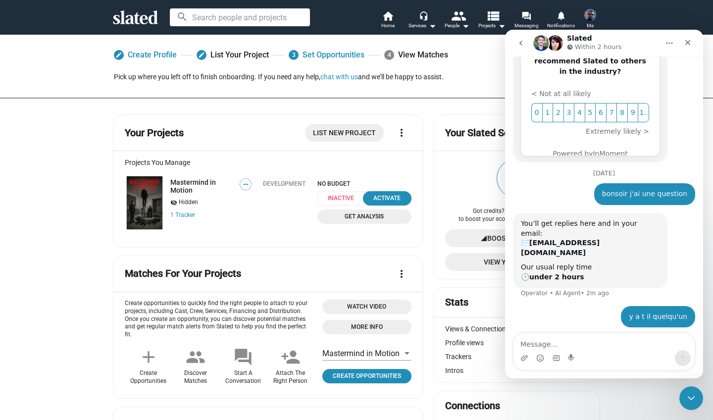
click at [518, 44] on icon "go back" at bounding box center [521, 43] width 8 height 8
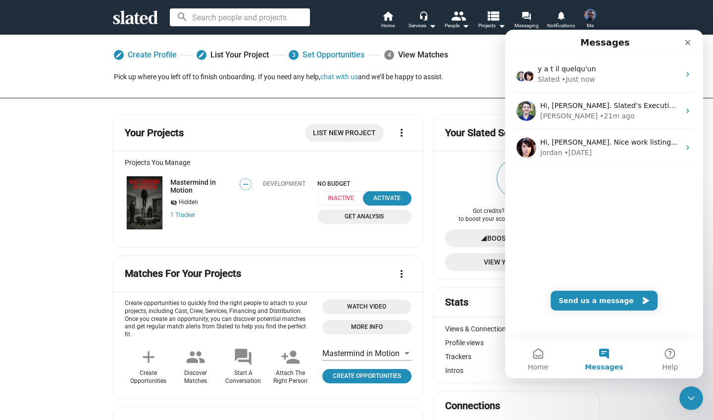
scroll to position [0, 0]
click at [589, 297] on button "Send us a message" at bounding box center [604, 301] width 107 height 20
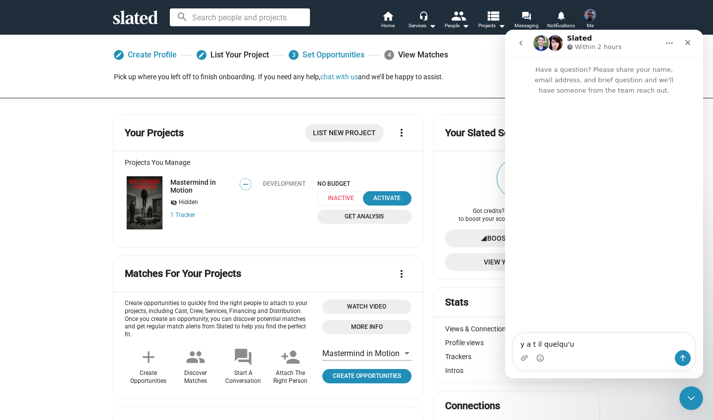
type textarea "y a t il quelqu'un"
click at [521, 42] on icon "go back" at bounding box center [521, 43] width 8 height 8
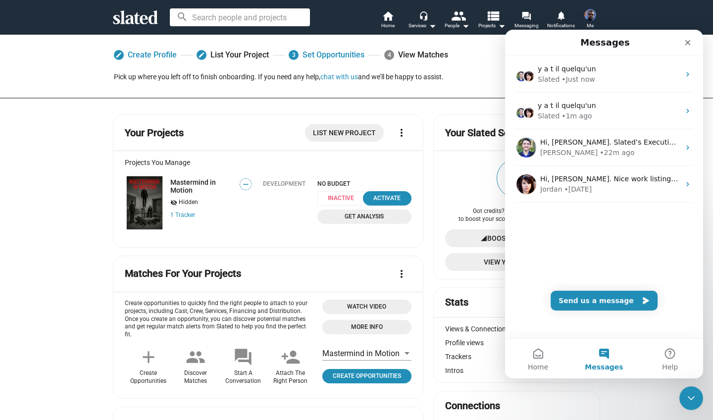
click at [340, 183] on span "NO BUDGET" at bounding box center [365, 183] width 94 height 7
click at [243, 190] on div at bounding box center [243, 178] width 46 height 41
click at [342, 214] on span "Get Analysis" at bounding box center [365, 217] width 82 height 10
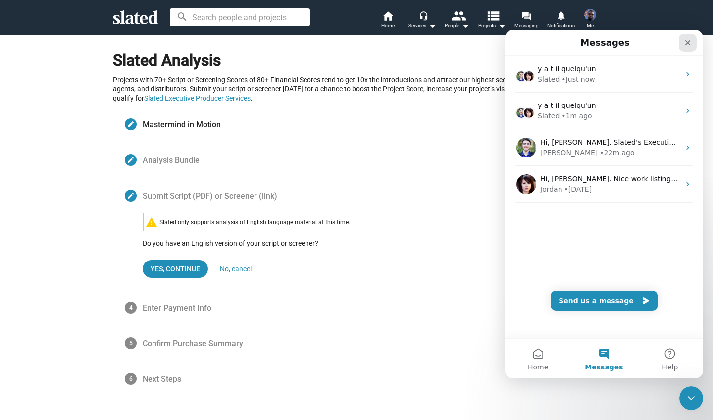
click at [686, 42] on icon "Close" at bounding box center [688, 43] width 8 height 8
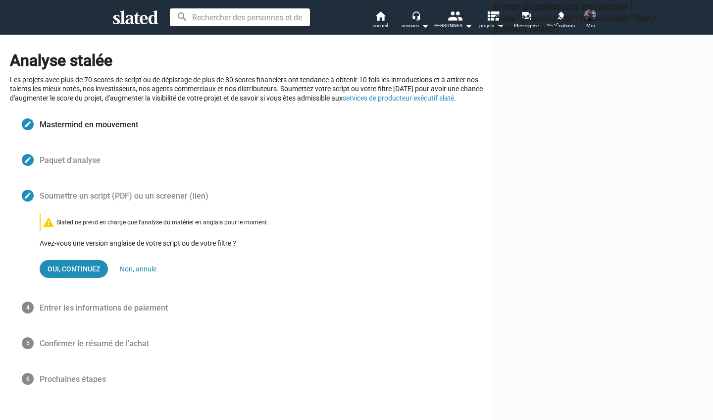
click at [526, 20] on h3 "{"ligne":2,"colonne":460138,"sourceURL":"https://js.intercomcdn.com/vendor.1513…" at bounding box center [603, 23] width 220 height 21
click at [530, 12] on h2 "Erreur d'application inattendue !" at bounding box center [603, 6] width 220 height 13
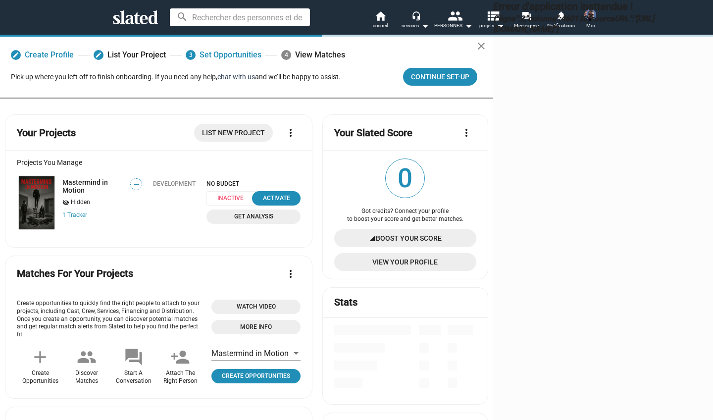
click at [244, 81] on button "chat with us" at bounding box center [237, 77] width 38 height 8
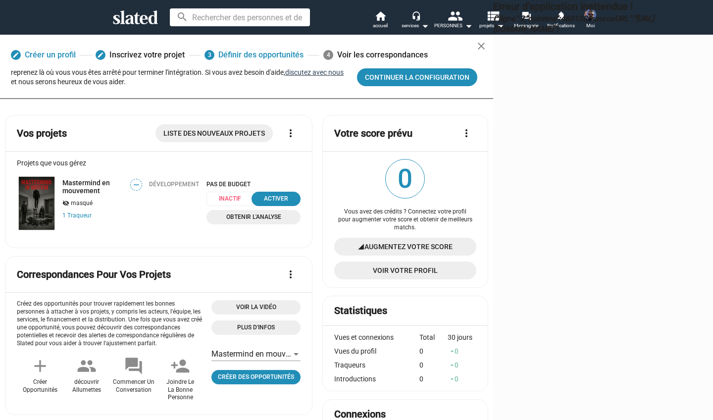
click at [285, 76] on button "discutez avec nous" at bounding box center [314, 72] width 58 height 8
click at [258, 204] on div "ACTIVER" at bounding box center [276, 199] width 37 height 10
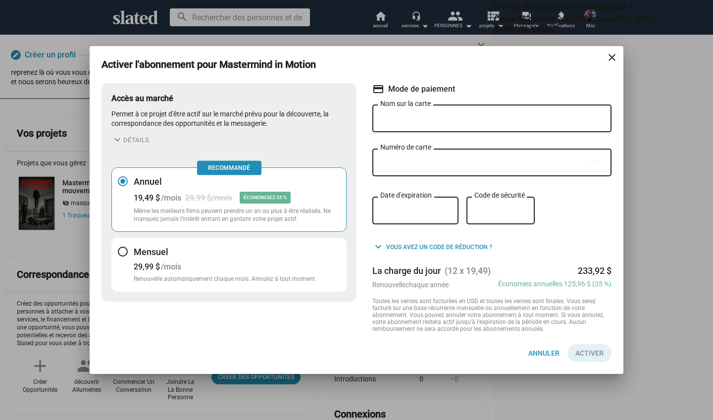
click at [206, 258] on div "Mensuel 29,99 $ /mois Renouvelle automatiquement chaque mois. Annulez à tout mo…" at bounding box center [225, 264] width 183 height 37
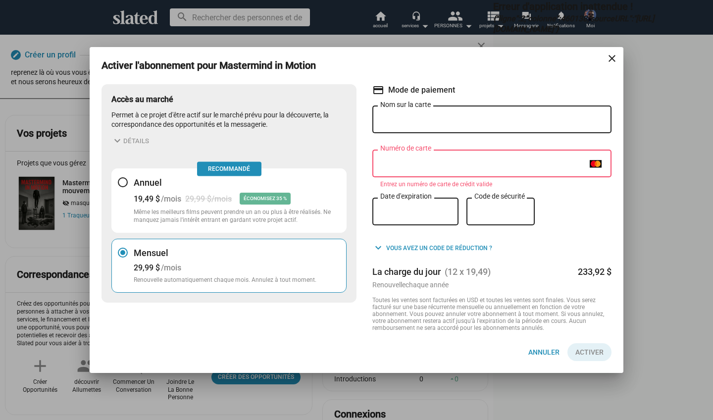
click at [435, 205] on div "test Date d'expiration" at bounding box center [416, 211] width 70 height 30
click at [427, 218] on div "test Date d'expiration" at bounding box center [416, 211] width 70 height 30
click at [550, 111] on div "Nom sur la carte" at bounding box center [492, 118] width 223 height 29
click at [543, 120] on input "Nom sur la carte" at bounding box center [492, 119] width 223 height 9
type input "Haldane o"
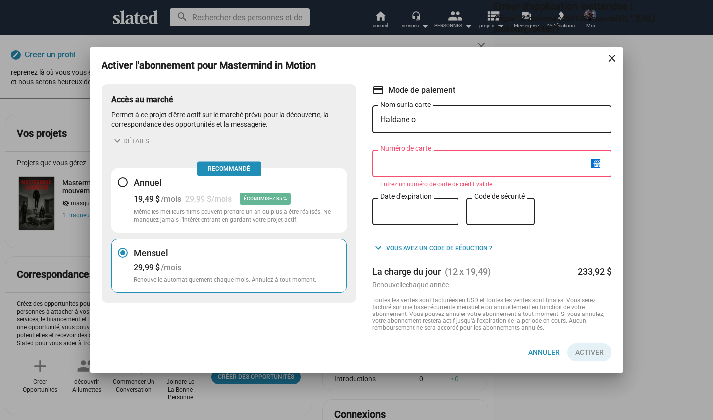
click at [251, 276] on p "Renouvelle automatiquement chaque mois. Annulez à tout moment." at bounding box center [225, 280] width 183 height 8
click at [134, 141] on button "expand_more détails" at bounding box center [130, 141] width 38 height 12
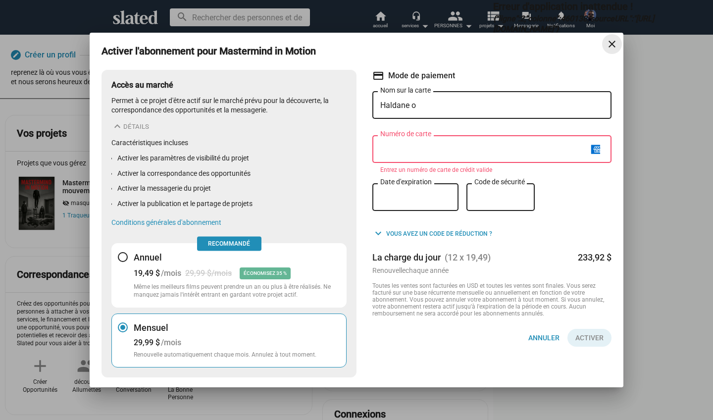
click at [614, 46] on mat-icon "close" at bounding box center [612, 44] width 12 height 12
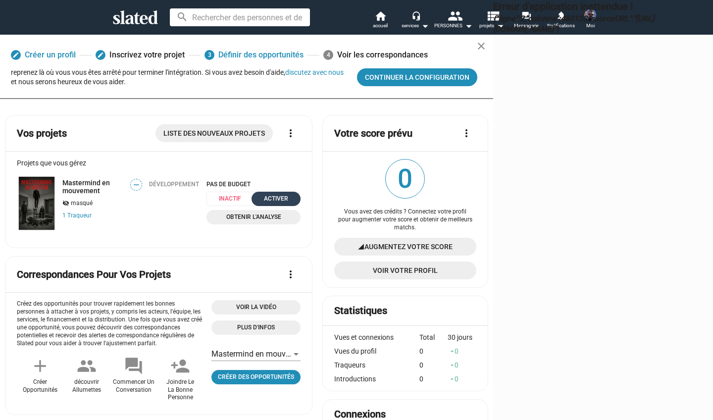
click at [258, 204] on div "ACTIVER" at bounding box center [276, 199] width 37 height 10
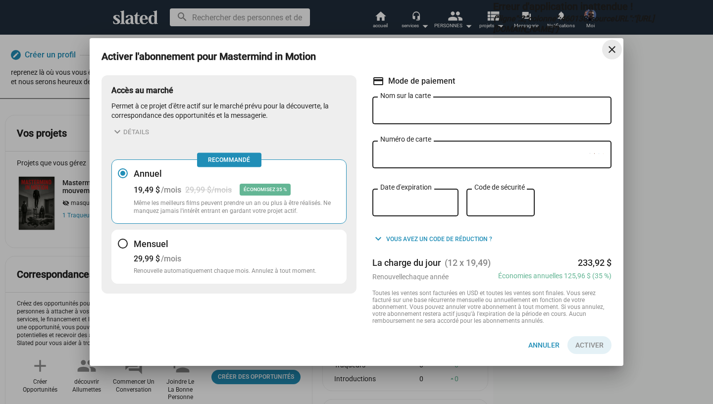
click at [615, 40] on button "close" at bounding box center [612, 50] width 20 height 20
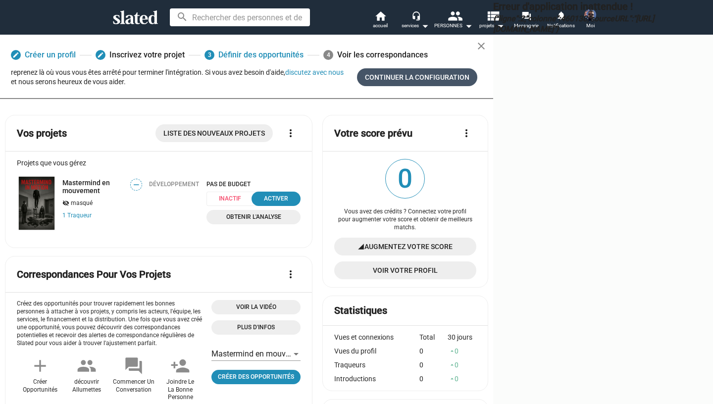
click at [365, 86] on span "CONTINUER LA CONFIGURATION" at bounding box center [417, 77] width 105 height 18
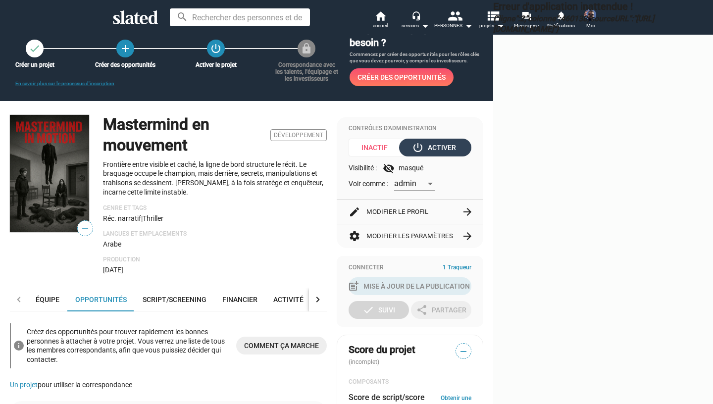
scroll to position [27, 0]
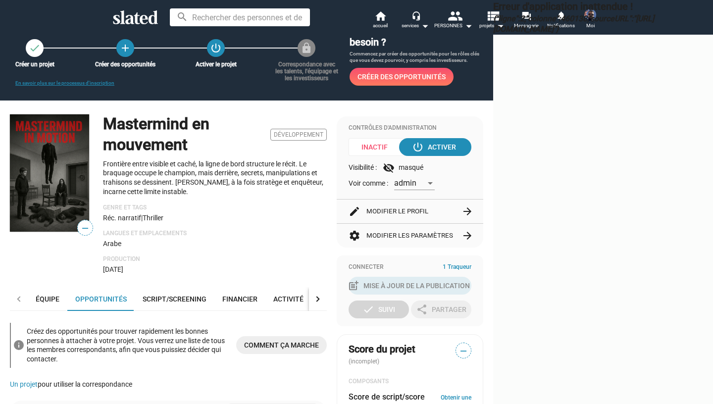
click at [394, 186] on span "admin" at bounding box center [405, 182] width 22 height 9
click at [354, 186] on div at bounding box center [356, 202] width 713 height 404
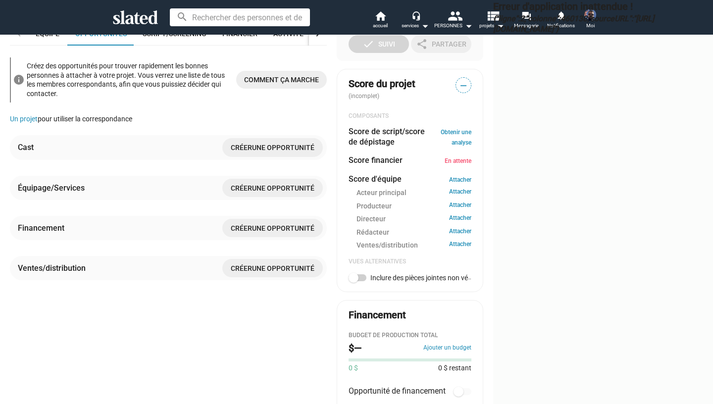
scroll to position [293, 0]
click at [349, 276] on span at bounding box center [358, 277] width 18 height 7
click at [353, 281] on input "Inclure des pièces jointes non vérifiées" at bounding box center [353, 281] width 0 height 0
click at [357, 276] on span at bounding box center [362, 278] width 10 height 10
click at [353, 281] on input "Inclure des pièces jointes non vérifiées" at bounding box center [353, 281] width 0 height 0
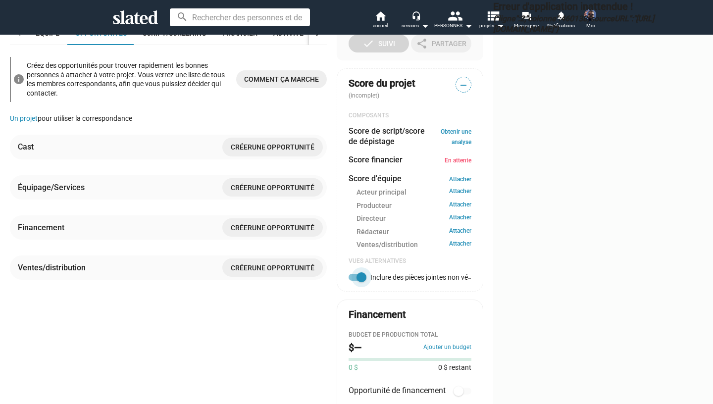
checkbox input "false"
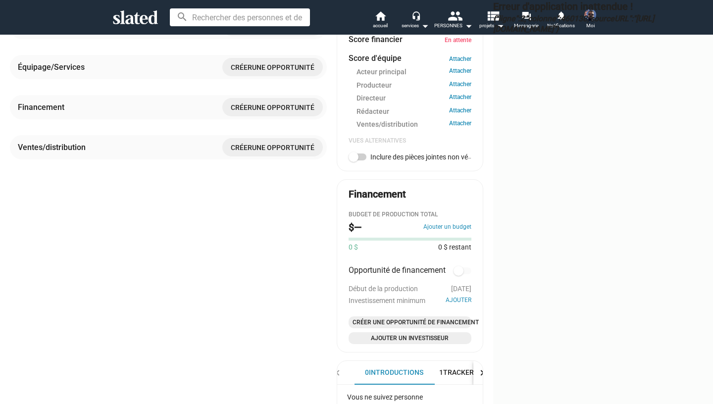
scroll to position [446, 0]
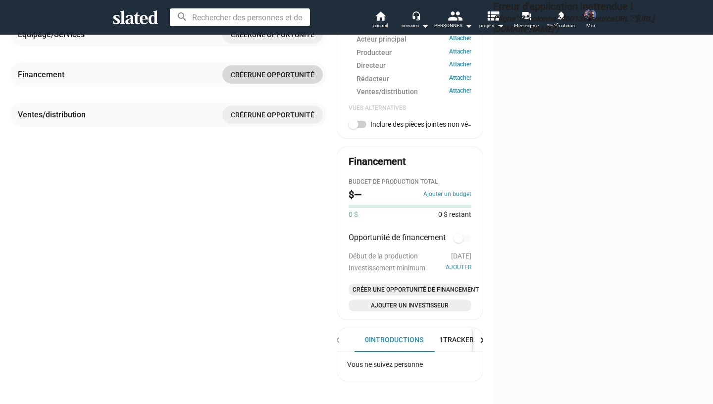
click at [252, 79] on span "UNE OPPORTUNITÉ" at bounding box center [283, 75] width 62 height 8
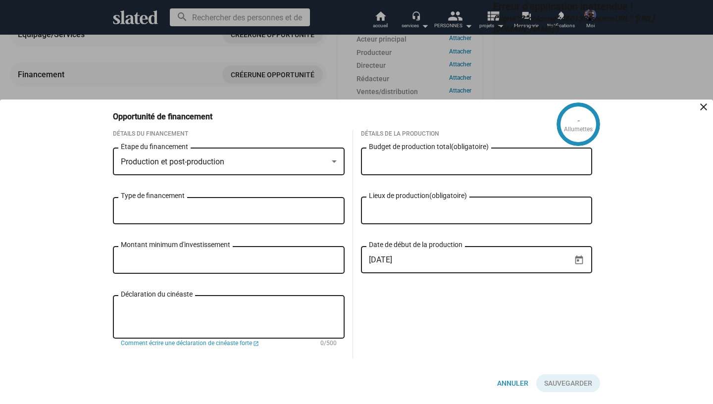
click at [231, 214] on input "Type de financement" at bounding box center [231, 211] width 216 height 9
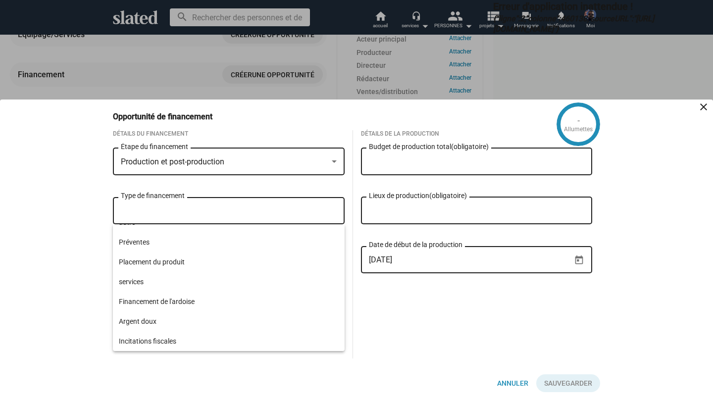
scroll to position [190, 0]
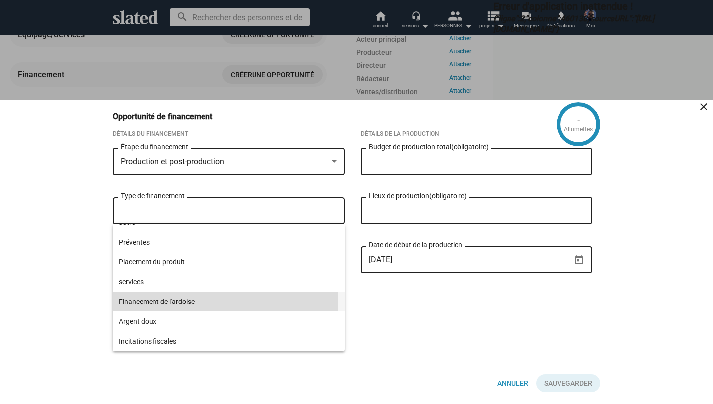
click at [220, 303] on span "Financement de l'ardoise" at bounding box center [229, 302] width 220 height 20
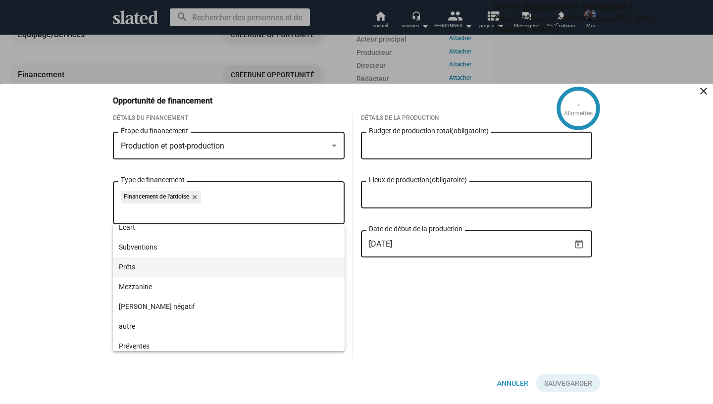
scroll to position [90, 0]
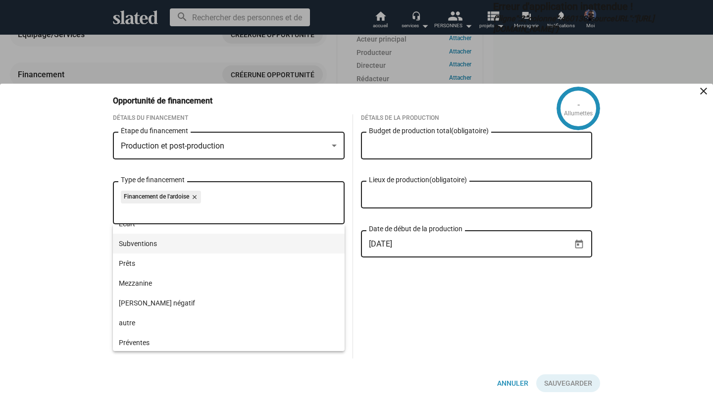
click at [209, 247] on span "Subventions" at bounding box center [229, 244] width 220 height 20
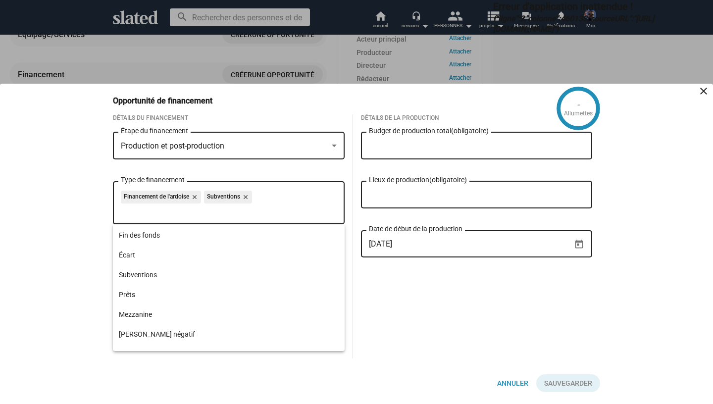
scroll to position [44, 0]
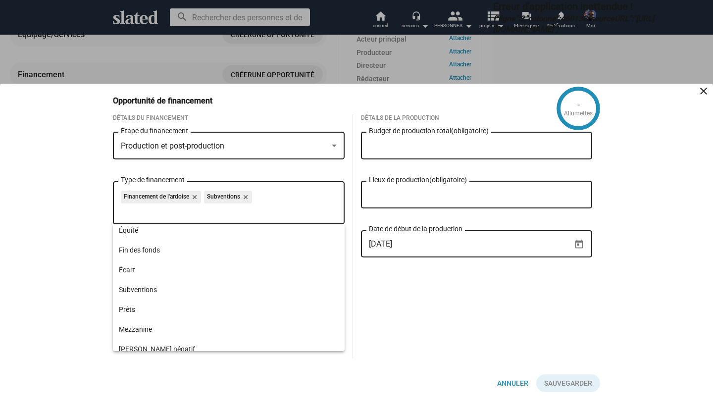
click at [376, 286] on div "DÉTAILS DE LA PRODUCTION Budget de production total (obligatoire) Lieux de prod…" at bounding box center [477, 236] width 248 height 244
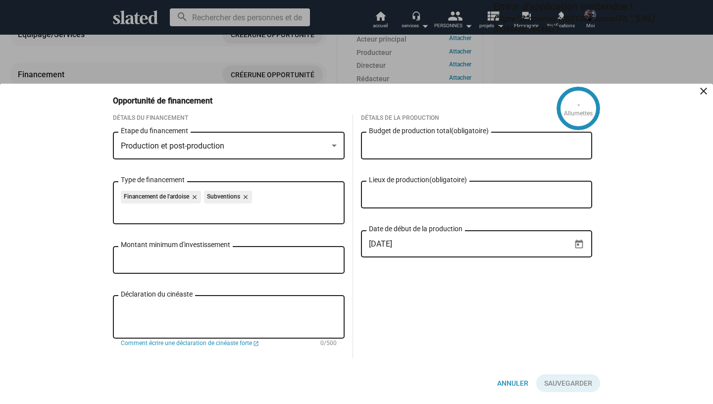
click at [422, 153] on div "Budget de production total (obligatoire)" at bounding box center [477, 144] width 216 height 29
click at [288, 254] on div "Montant minimum d'investissement" at bounding box center [229, 259] width 216 height 29
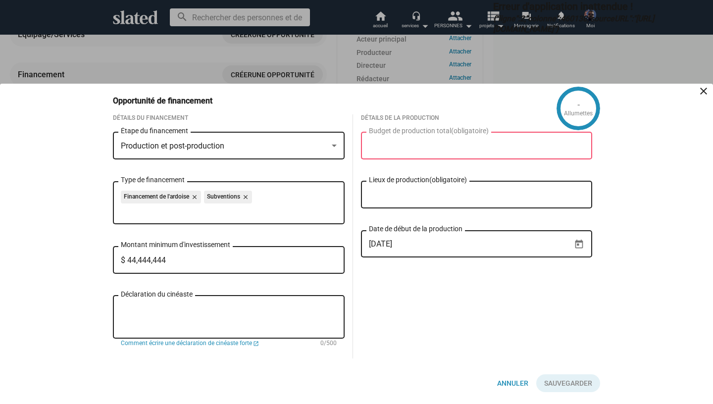
type input "$ 444,444,444"
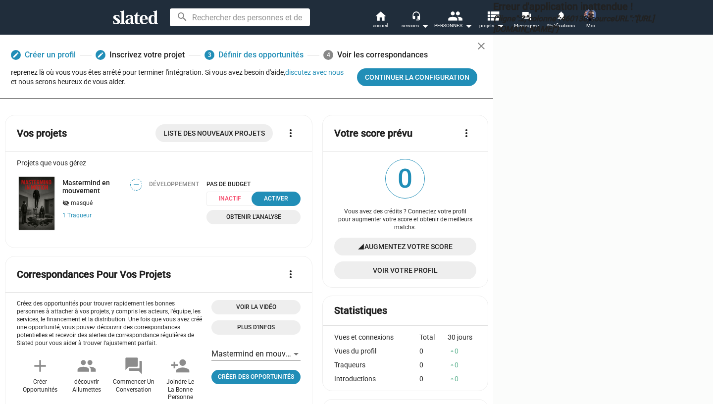
click at [97, 86] on div "reprenez là où vous vous êtes arrêté pour terminer l'intégration. Si vous avez …" at bounding box center [180, 77] width 338 height 18
click at [285, 76] on button "discutez avec nous" at bounding box center [314, 72] width 58 height 8
click at [107, 86] on div "reprenez là où vous vous êtes arrêté pour terminer l'intégration. Si vous avez …" at bounding box center [180, 77] width 338 height 18
click at [110, 86] on div "reprenez là où vous vous êtes arrêté pour terminer l'intégration. Si vous avez …" at bounding box center [180, 77] width 338 height 18
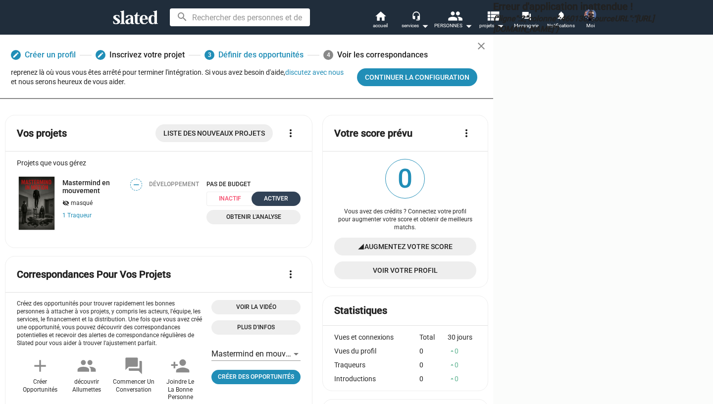
click at [258, 204] on div "ACTIVER" at bounding box center [276, 199] width 37 height 10
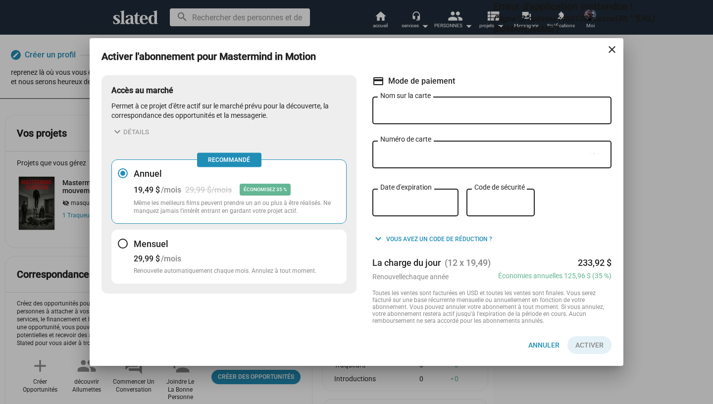
click at [295, 263] on div "Mensuel 29,99 $ /mois Renouvelle automatiquement chaque mois. Annulez à tout mo…" at bounding box center [225, 256] width 183 height 37
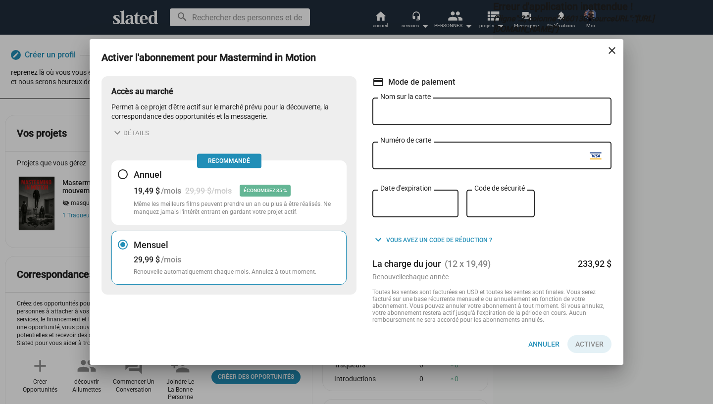
click at [410, 112] on input "Nom sur la carte" at bounding box center [492, 112] width 223 height 9
type input "Hamdane"
click at [525, 219] on div "Code de sécurité" at bounding box center [501, 210] width 68 height 41
click at [506, 212] on div "Code de sécurité" at bounding box center [501, 203] width 53 height 30
click at [305, 248] on div "Mensuel 29,99 $ /mois Renouvelle automatiquement chaque mois. Annulez à tout mo…" at bounding box center [225, 257] width 183 height 37
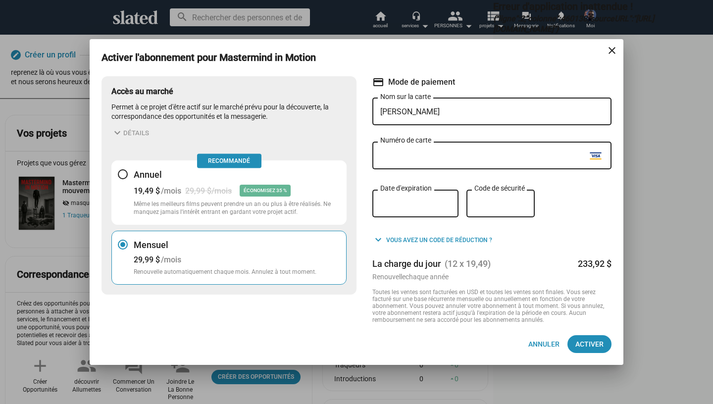
click at [280, 182] on div "Annuel 19,49 $ /mois 29,99 $/mois ÉCONOMISEZ 35 % Même les meilleurs films peuv…" at bounding box center [237, 193] width 207 height 48
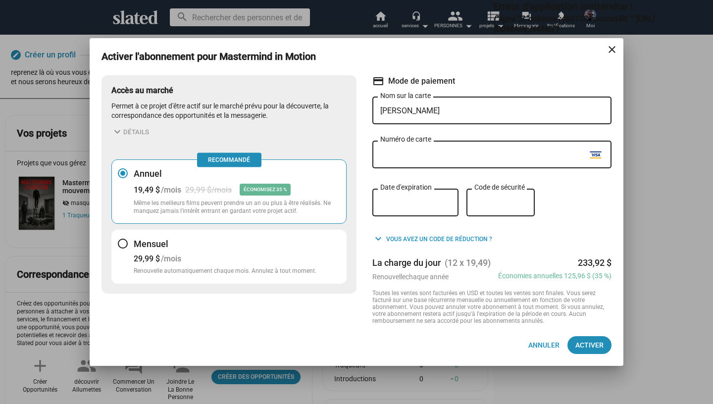
click at [275, 241] on h3 "Mensuel" at bounding box center [225, 244] width 183 height 12
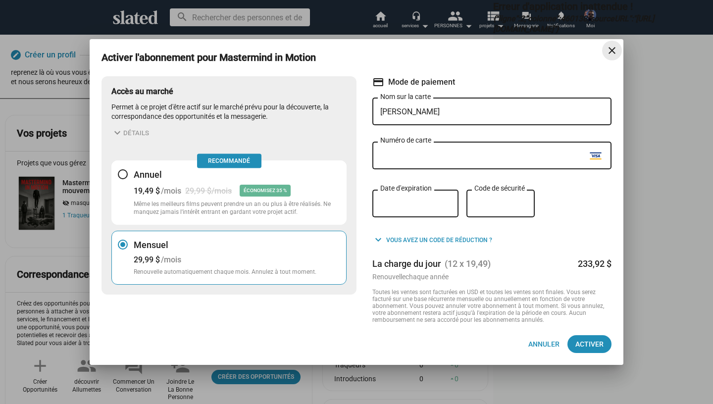
click at [607, 50] on mat-icon "close" at bounding box center [612, 51] width 12 height 12
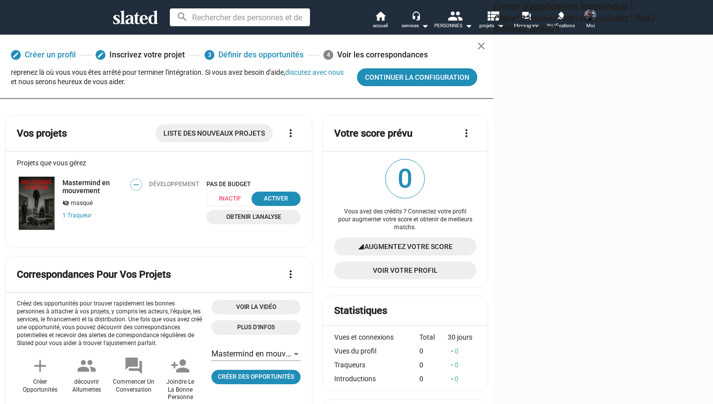
click at [461, 139] on mat-icon "more_vert" at bounding box center [467, 133] width 12 height 12
click at [326, 190] on button "Qu'est-ce qu'un score prévu ?" at bounding box center [306, 184] width 105 height 16
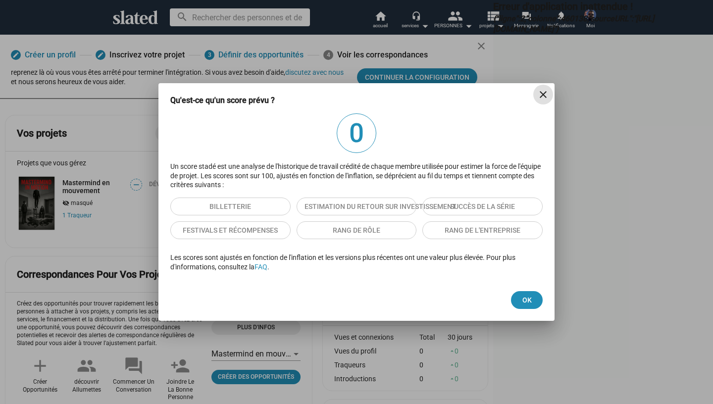
click at [548, 97] on mat-icon "close" at bounding box center [544, 95] width 12 height 12
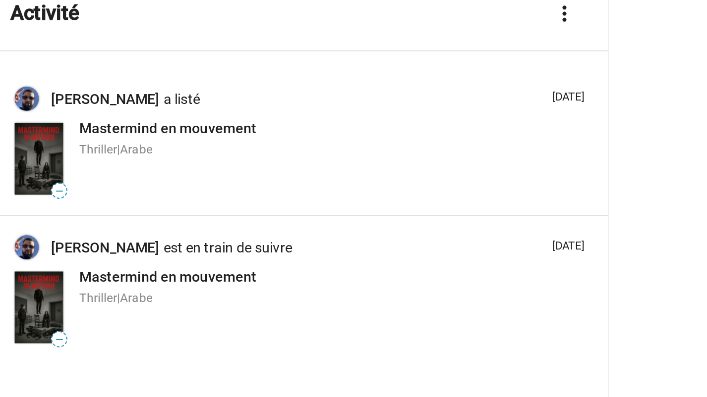
scroll to position [1002, 0]
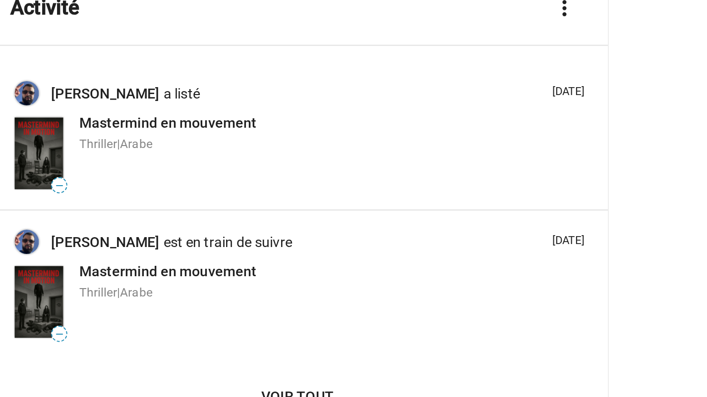
click at [70, 247] on span "Arabe" at bounding box center [78, 250] width 16 height 7
click at [95, 292] on span "voir tout" at bounding box center [157, 301] width 265 height 18
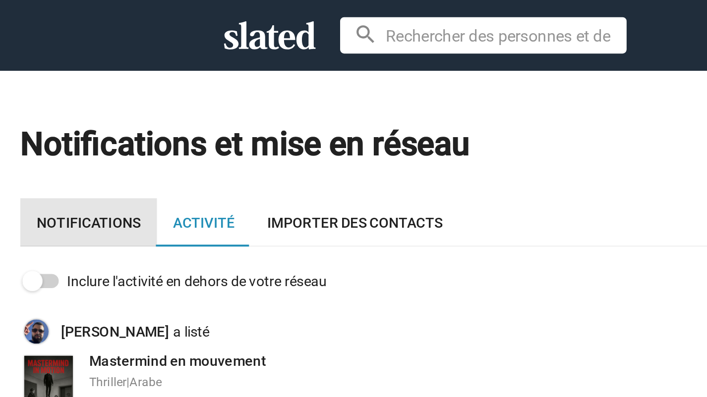
click at [60, 121] on link "Notifications" at bounding box center [43, 109] width 67 height 24
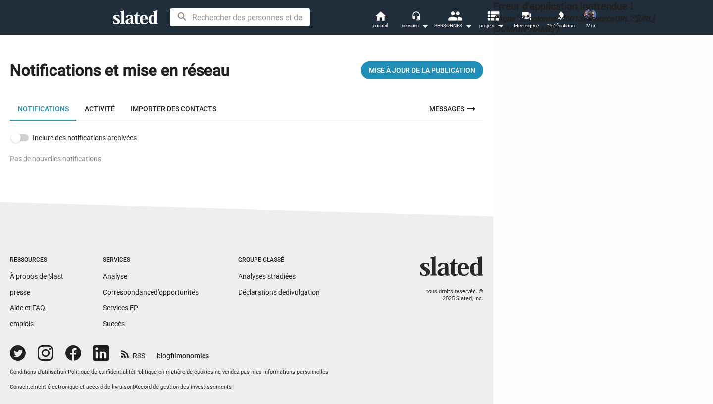
click at [203, 121] on link "IMPORTER DES CONTACTS" at bounding box center [174, 109] width 102 height 24
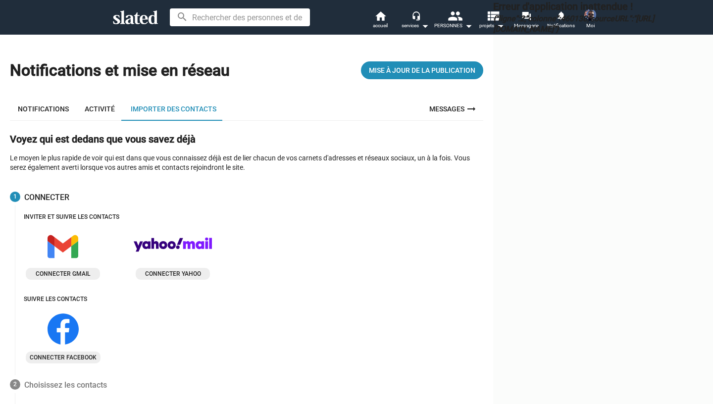
click at [424, 121] on link "Messages arrow_right_alt" at bounding box center [454, 109] width 60 height 24
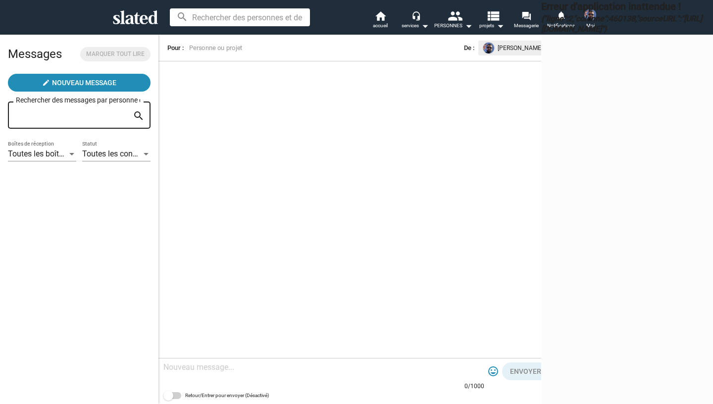
click at [94, 113] on input "Rechercher des messages par personne ou par projet" at bounding box center [72, 115] width 113 height 9
type input "p"
type input "n"
click at [38, 157] on span "Toutes les boîtes de réception" at bounding box center [60, 153] width 104 height 9
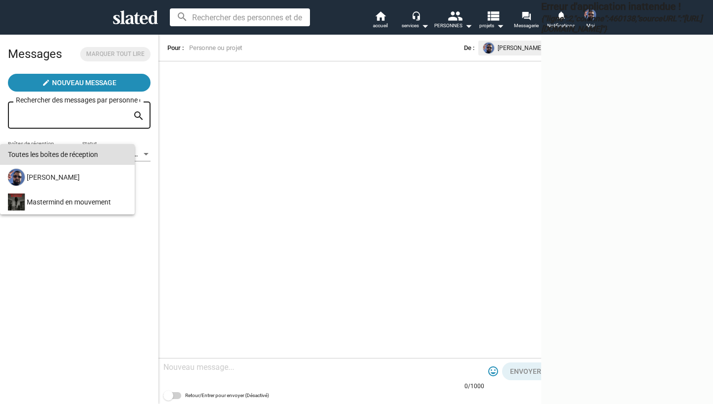
click at [151, 167] on div at bounding box center [356, 202] width 713 height 404
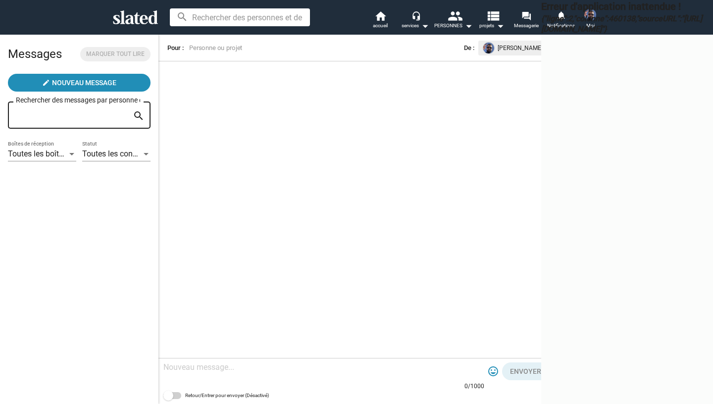
click at [142, 153] on div at bounding box center [146, 155] width 9 height 8
click at [322, 106] on div at bounding box center [356, 202] width 713 height 404
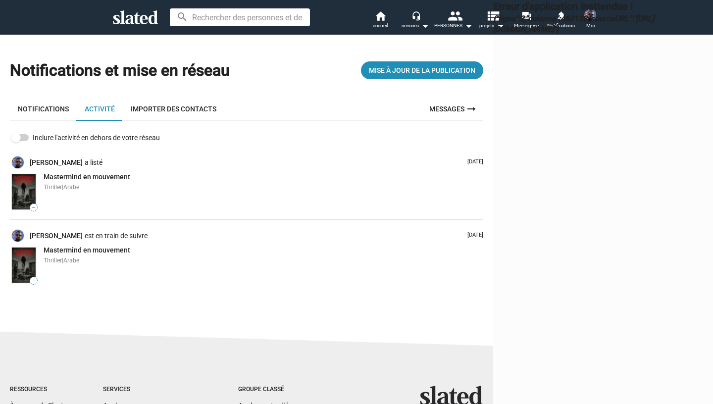
click at [493, 21] on h3 "{"ligne":2,"colonne":460138,"sourceURL":"https://js.intercomcdn.com/vendor.1513…" at bounding box center [603, 23] width 220 height 21
click at [379, 20] on span "accueil" at bounding box center [380, 26] width 15 height 12
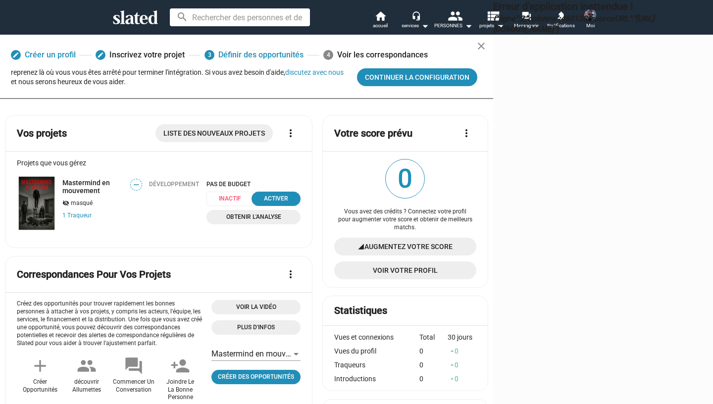
click at [118, 86] on div "reprenez là où vous vous êtes arrêté pour terminer l'intégration. Si vous avez …" at bounding box center [180, 77] width 338 height 18
click at [285, 76] on button "discutez avec nous" at bounding box center [314, 72] width 58 height 8
click at [493, 47] on div "Erreur d'application inattendue ! {"ligne":2,"colonne":460138,"sourceURL":"http…" at bounding box center [603, 202] width 220 height 404
click at [493, 21] on h3 "{"ligne":2,"colonne":460138,"sourceURL":"https://js.intercomcdn.com/vendor.1513…" at bounding box center [603, 23] width 220 height 21
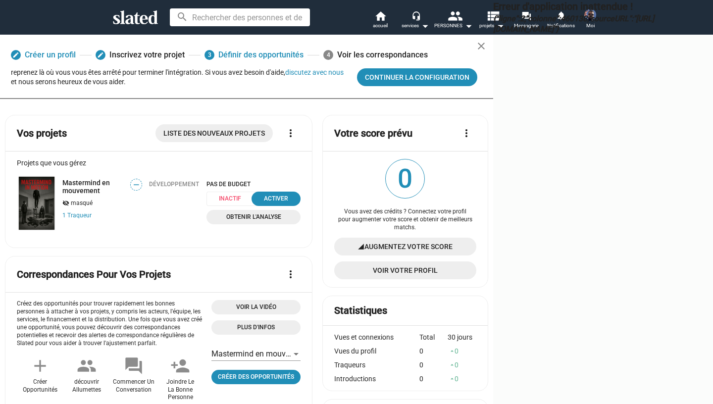
click at [493, 26] on div "Erreur d'application inattendue ! {"ligne":2,"colonne":460138,"sourceURL":"http…" at bounding box center [603, 202] width 220 height 404
click at [493, 29] on div "Erreur d'application inattendue ! {"ligne":2,"colonne":460138,"sourceURL":"http…" at bounding box center [603, 202] width 220 height 404
click at [493, 24] on div "Erreur d'application inattendue ! {"ligne":2,"colonne":460138,"sourceURL":"http…" at bounding box center [603, 202] width 220 height 404
click at [493, 17] on h3 "{"ligne":2,"colonne":460138,"sourceURL":"https://js.intercomcdn.com/vendor.1513…" at bounding box center [603, 23] width 220 height 21
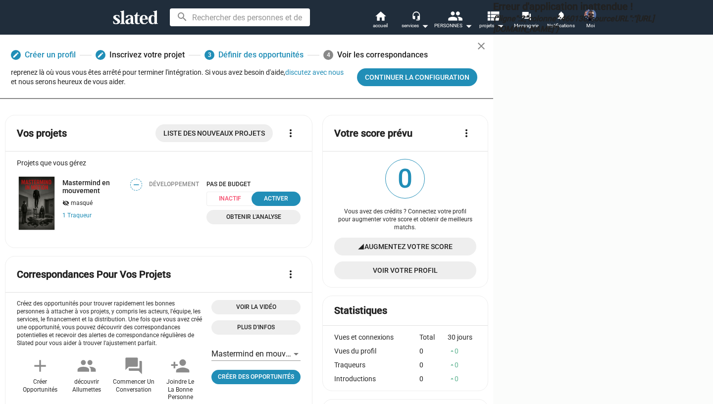
click at [519, 17] on h3 "{"ligne":2,"colonne":460138,"sourceURL":"https://js.intercomcdn.com/vendor.1513…" at bounding box center [603, 23] width 220 height 21
click at [119, 86] on div "reprenez là où vous vous êtes arrêté pour terminer l'intégration. Si vous avez …" at bounding box center [180, 77] width 338 height 18
click at [285, 76] on button "discutez avec nous" at bounding box center [314, 72] width 58 height 8
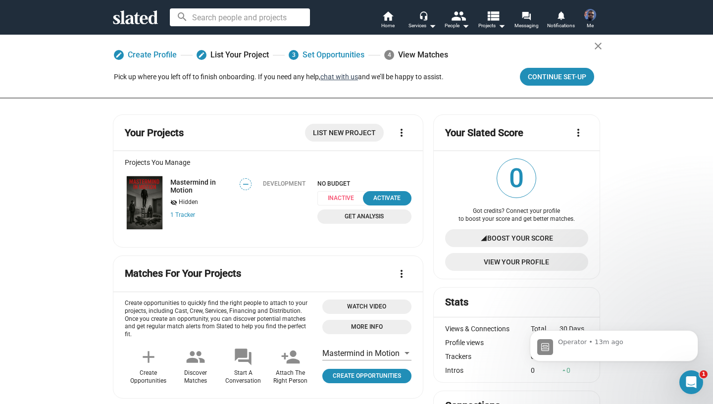
click at [349, 75] on button "chat with us" at bounding box center [340, 77] width 38 height 8
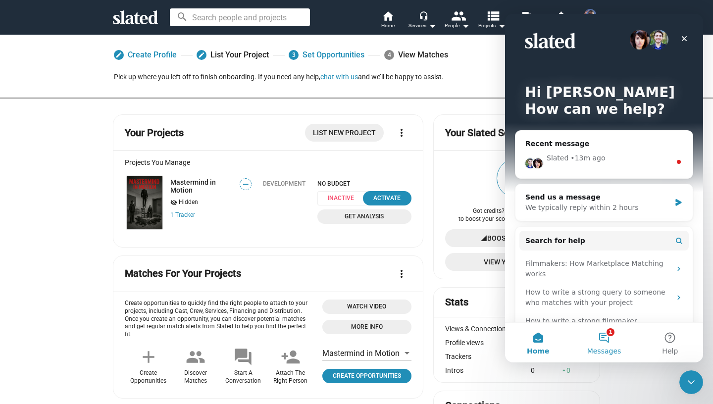
click at [616, 337] on button "1 Messages" at bounding box center [604, 343] width 66 height 40
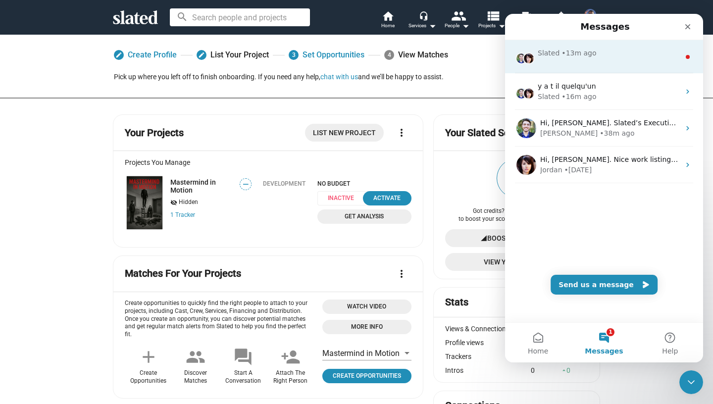
click at [597, 49] on div "Slated • 13m ago" at bounding box center [609, 53] width 142 height 10
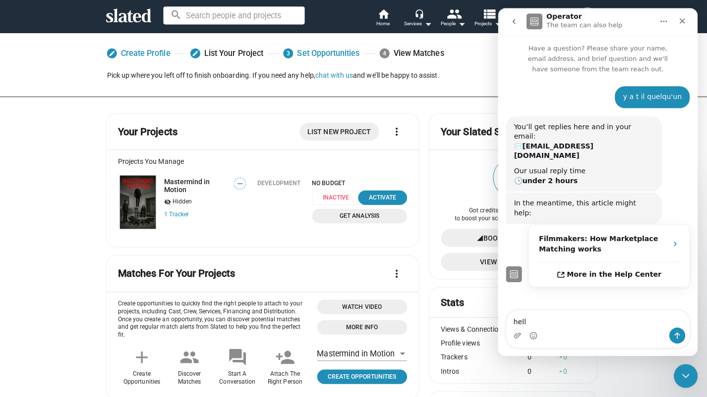
type textarea "hello"
click at [516, 21] on icon "go back" at bounding box center [513, 21] width 8 height 8
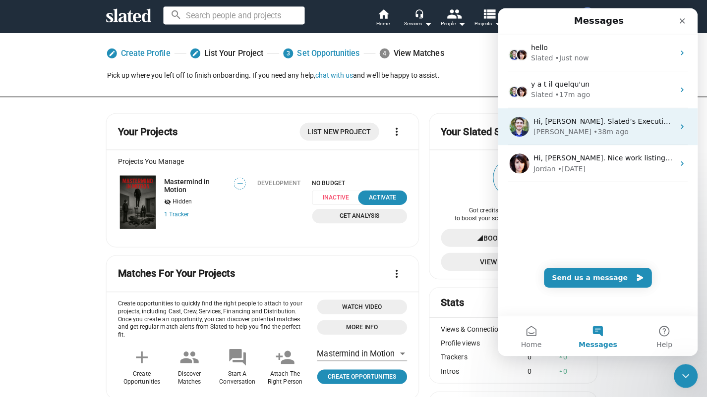
click at [528, 115] on div "Hi, HAMDANE. Slated’s Executive Producer Services can accelerate the process of…" at bounding box center [596, 126] width 198 height 37
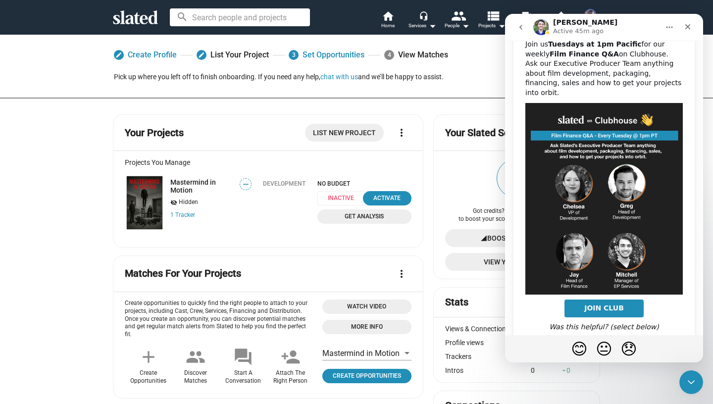
scroll to position [213, 0]
click at [689, 29] on icon "Close" at bounding box center [688, 27] width 8 height 8
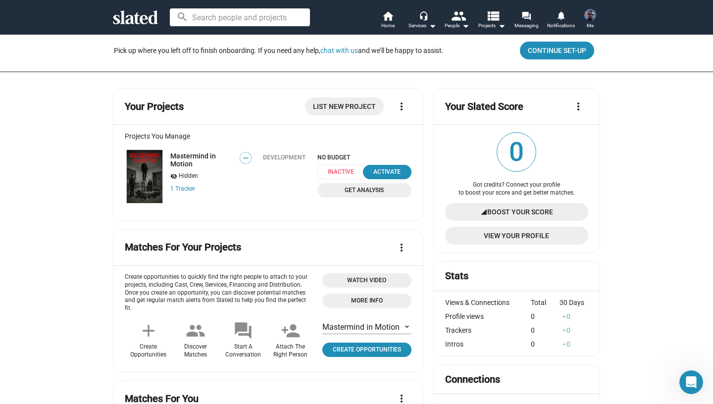
scroll to position [30, 0]
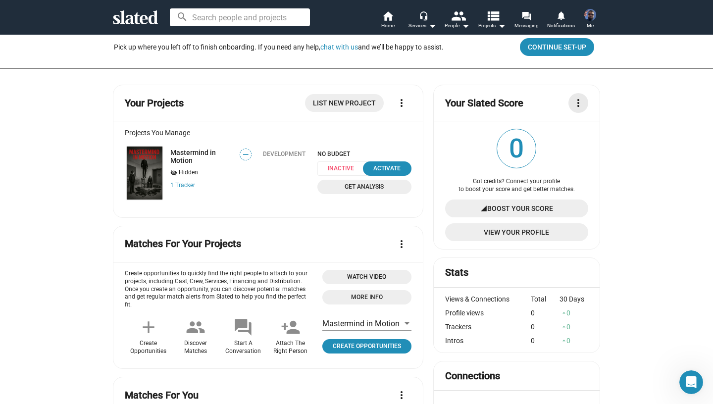
click at [573, 105] on mat-icon "more_vert" at bounding box center [579, 103] width 12 height 12
click at [585, 179] on div at bounding box center [356, 202] width 713 height 404
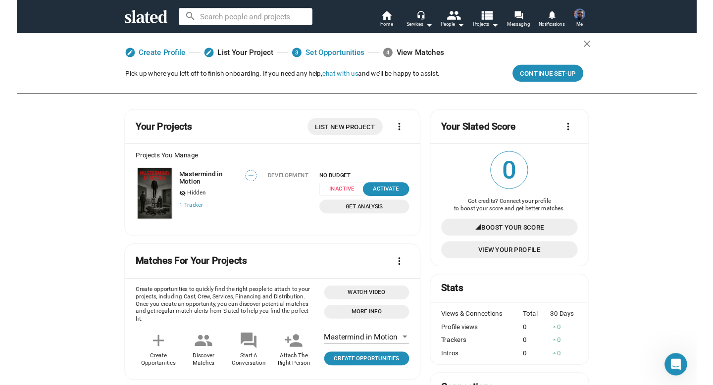
scroll to position [0, 0]
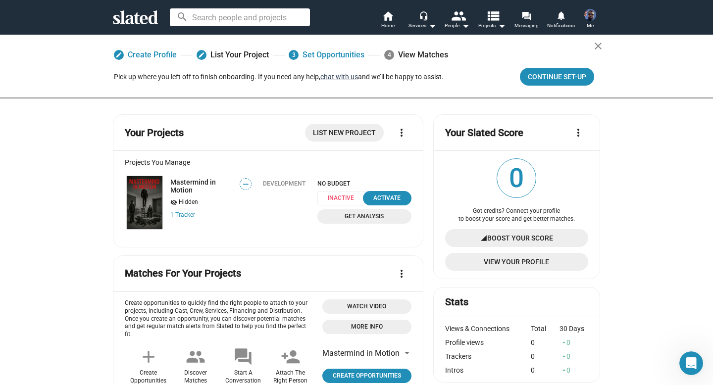
click at [330, 77] on button "chat with us" at bounding box center [340, 77] width 38 height 8
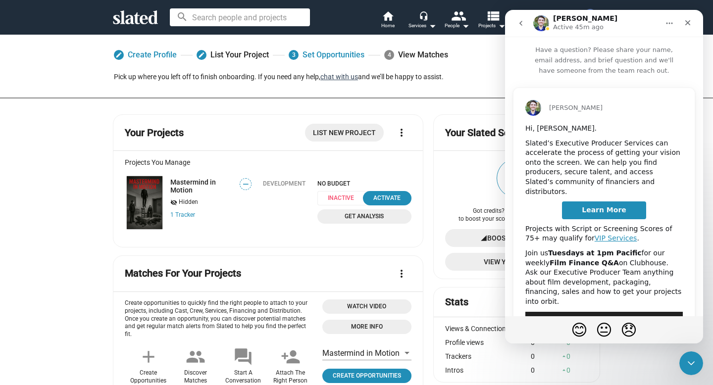
scroll to position [227, 0]
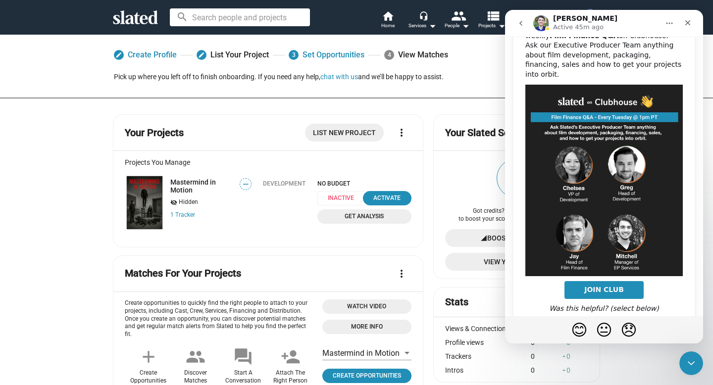
click at [527, 28] on button "go back" at bounding box center [521, 23] width 19 height 19
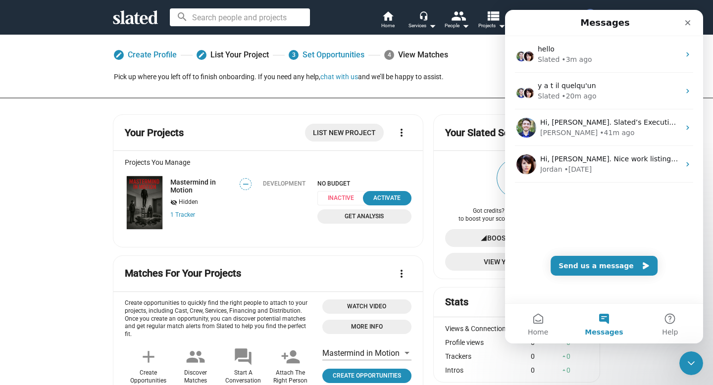
click at [200, 311] on p "Create opportunities to quickly find the right people to attach to your project…" at bounding box center [220, 320] width 190 height 40
click at [126, 262] on mat-card "Matches For Your Projects more_vert Create opportunities to quickly find the ri…" at bounding box center [268, 328] width 311 height 144
click at [688, 25] on icon "Close" at bounding box center [688, 23] width 8 height 8
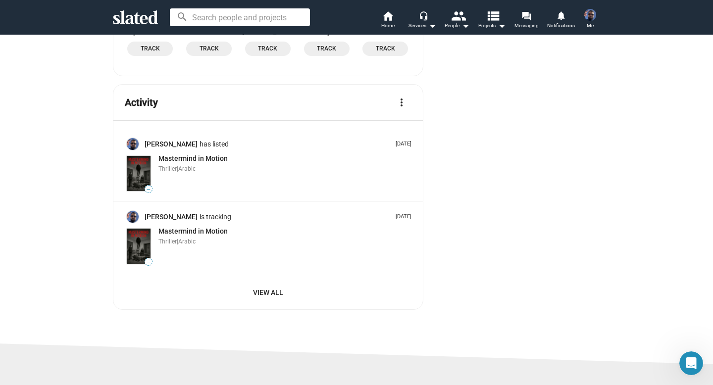
scroll to position [1035, 0]
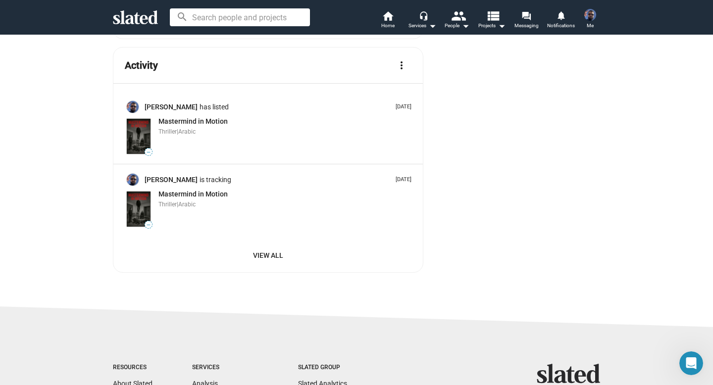
click at [233, 138] on div "Mastermind in Motion Thriller | Arabic" at bounding box center [285, 136] width 253 height 39
click at [187, 117] on span "Mastermind in Motion" at bounding box center [193, 121] width 69 height 8
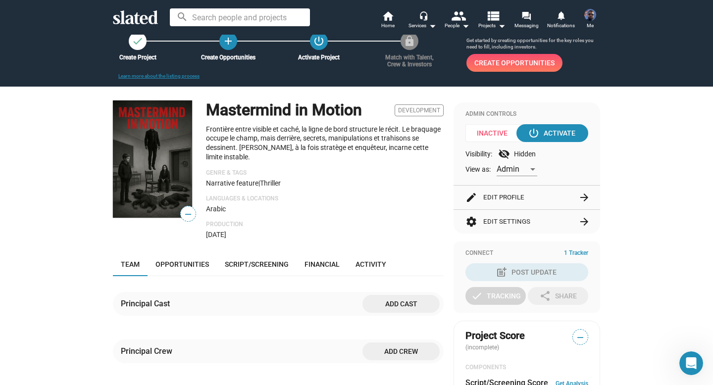
scroll to position [27, 0]
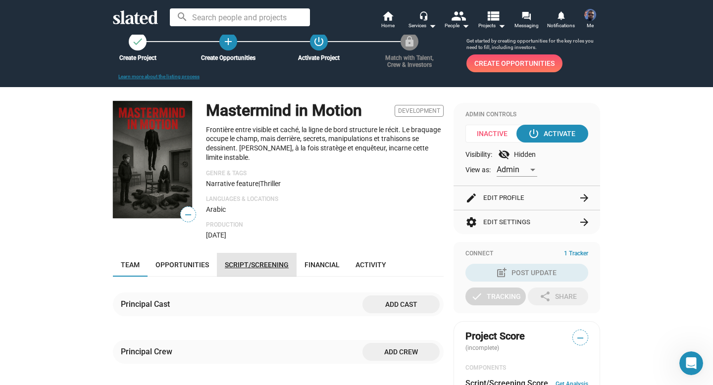
click at [247, 259] on link "Script/Screening" at bounding box center [257, 265] width 80 height 24
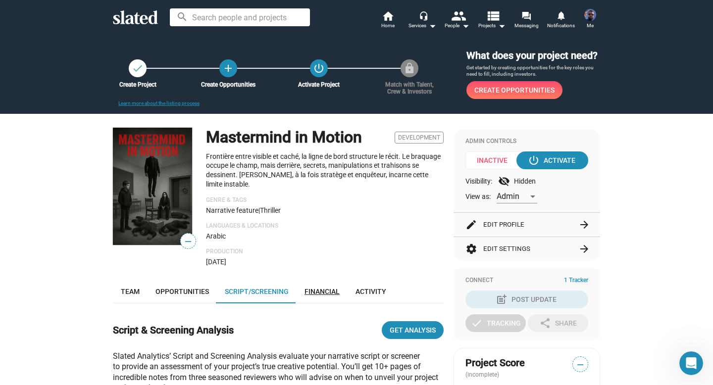
click at [305, 294] on span "Financial" at bounding box center [322, 292] width 35 height 8
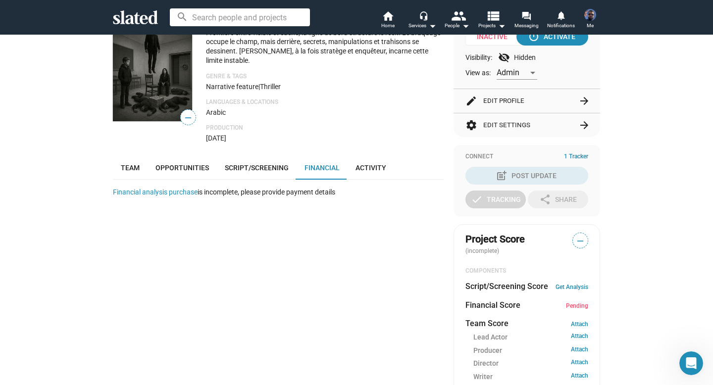
scroll to position [40, 0]
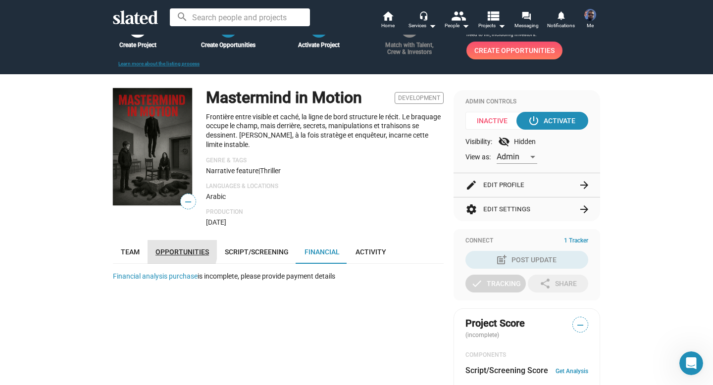
click at [167, 250] on span "Opportunities" at bounding box center [183, 252] width 54 height 8
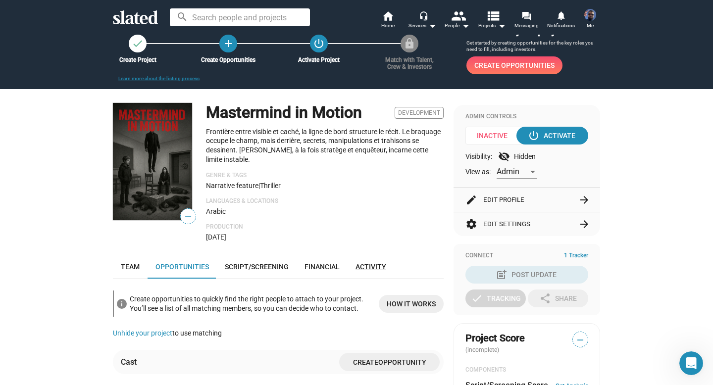
click at [373, 261] on link "Activity" at bounding box center [371, 267] width 47 height 24
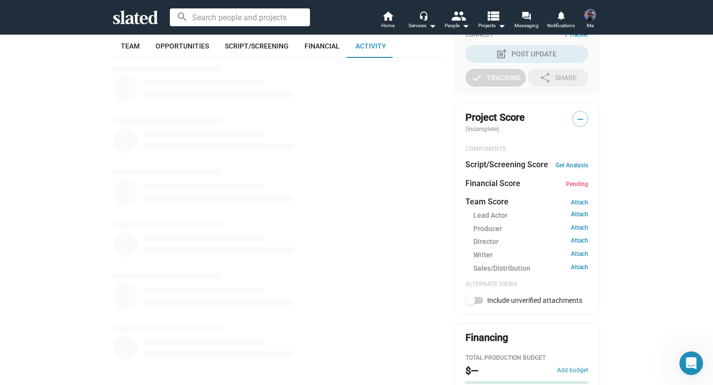
scroll to position [246, 0]
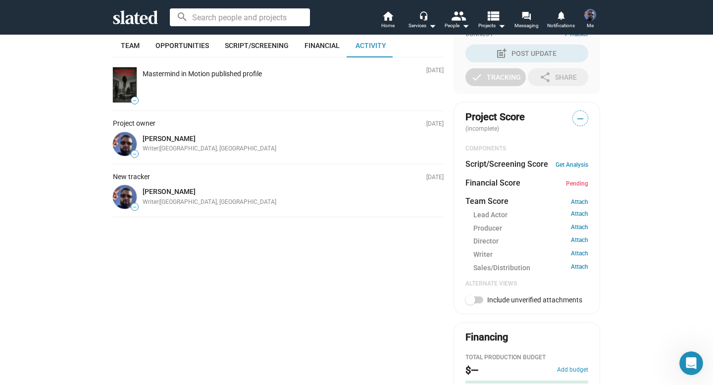
click at [226, 77] on div "Mastermind in Motion published profile" at bounding box center [202, 73] width 119 height 9
click at [211, 121] on div "Project owner" at bounding box center [257, 123] width 289 height 9
click at [180, 147] on div "Writer | Saint-Étienne, France" at bounding box center [272, 149] width 259 height 8
click at [174, 137] on link "[PERSON_NAME]" at bounding box center [169, 139] width 53 height 8
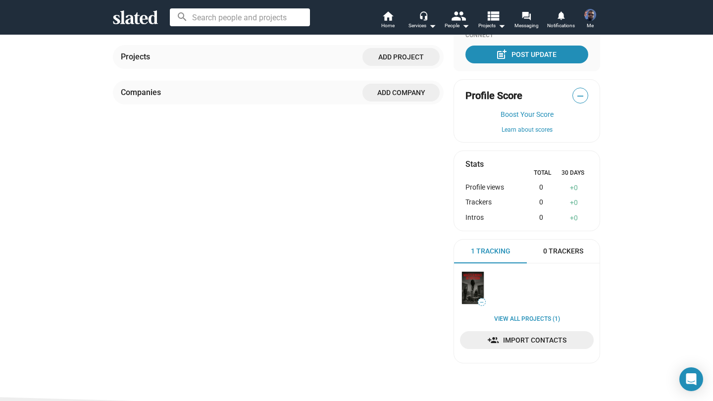
scroll to position [212, 0]
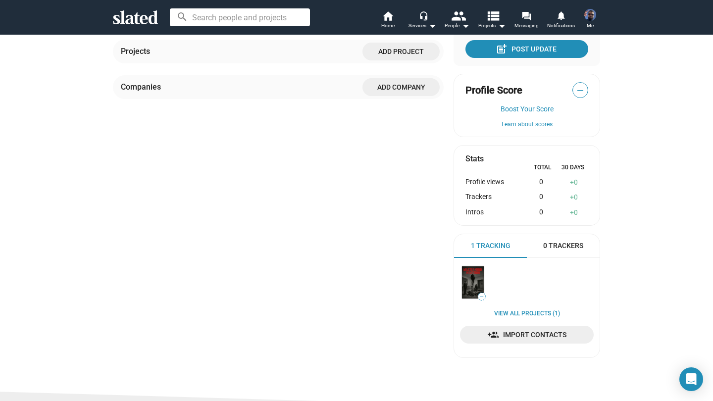
click at [515, 317] on div "View all Projects (1) Import Contacts" at bounding box center [527, 327] width 134 height 34
click at [517, 313] on link "View all Projects (1)" at bounding box center [527, 314] width 66 height 8
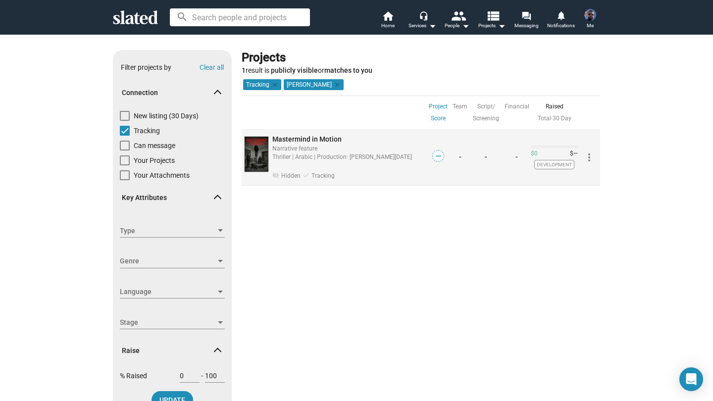
click at [346, 138] on div "Mastermind in Motion" at bounding box center [349, 139] width 153 height 9
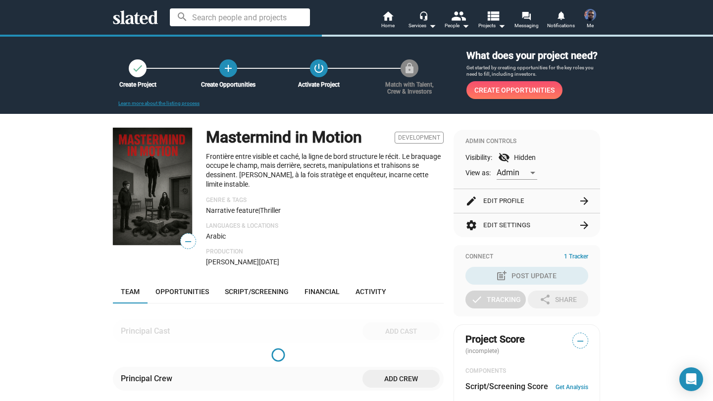
click at [393, 182] on p "Frontière entre visible et caché, la ligne de bord structure le récit. Le braqu…" at bounding box center [325, 170] width 238 height 37
